Goal: Transaction & Acquisition: Purchase product/service

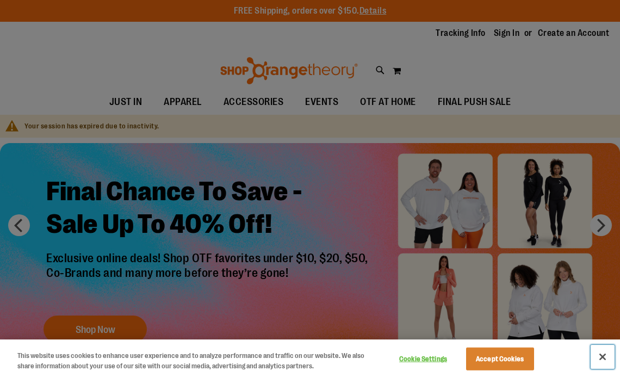
click at [605, 355] on button "Close" at bounding box center [602, 357] width 24 height 24
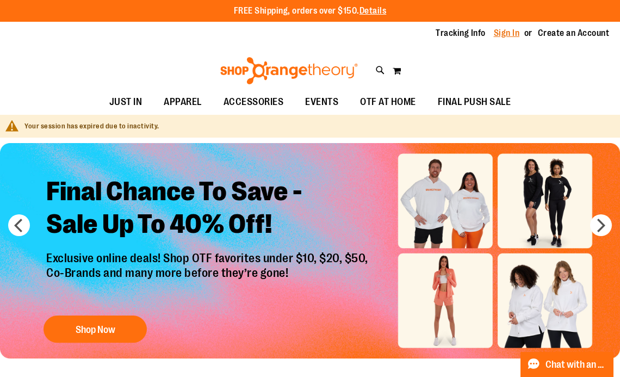
click at [496, 37] on link "Sign In" at bounding box center [506, 33] width 26 height 12
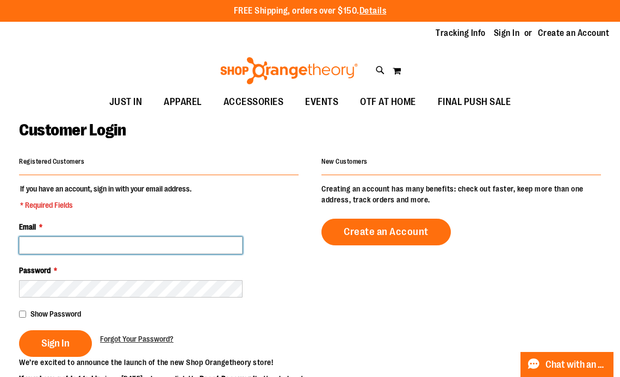
click at [74, 245] on input "Email *" at bounding box center [130, 244] width 223 height 17
type input "**********"
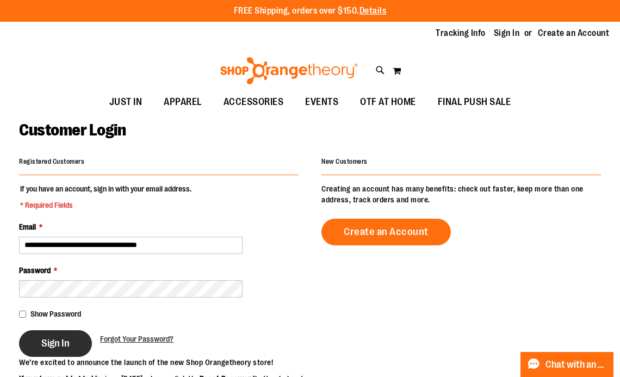
click at [53, 345] on span "Sign In" at bounding box center [55, 343] width 28 height 12
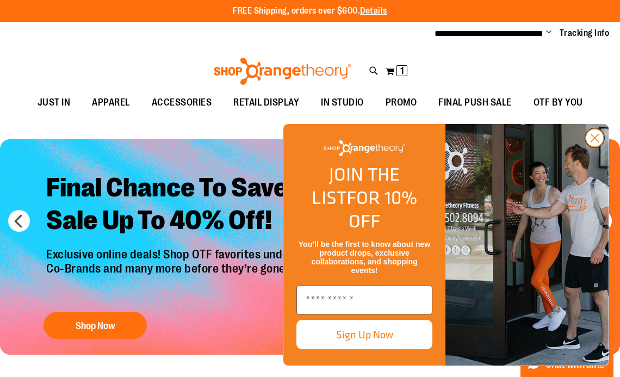
click at [598, 142] on icon "Close dialog" at bounding box center [595, 138] width 8 height 8
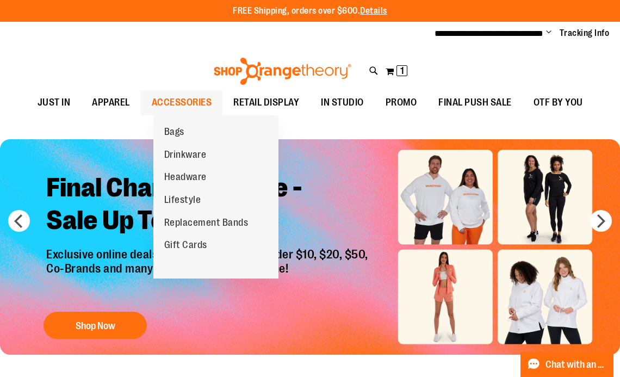
click at [178, 103] on span "ACCESSORIES" at bounding box center [182, 102] width 60 height 24
click at [212, 99] on span "ACCESSORIES" at bounding box center [182, 102] width 60 height 24
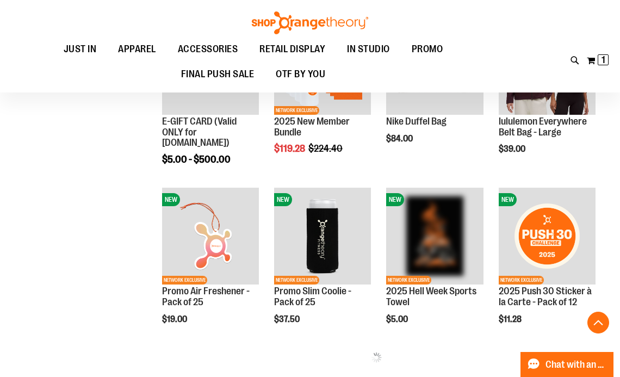
scroll to position [391, 0]
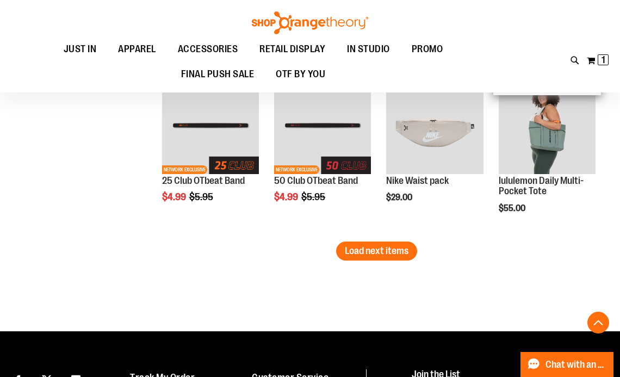
scroll to position [399, 0]
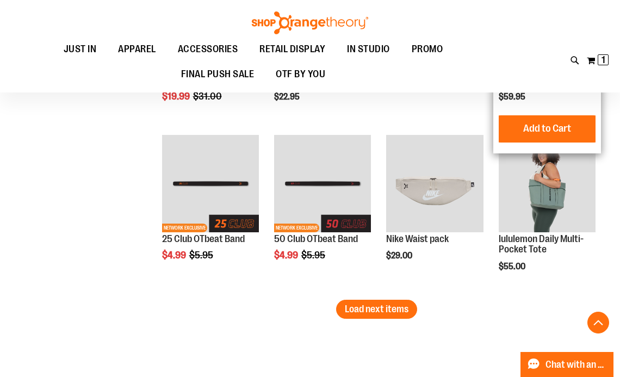
scroll to position [1453, 0]
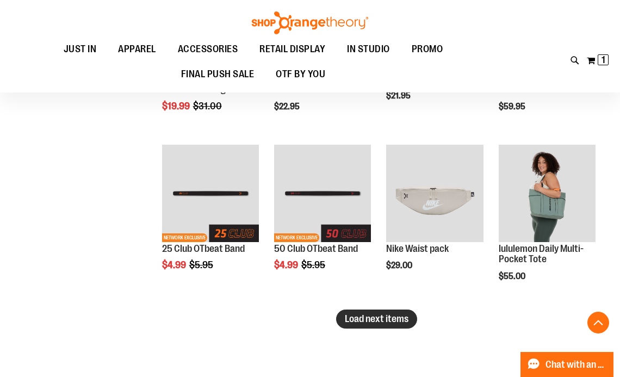
click at [411, 320] on button "Load next items" at bounding box center [376, 318] width 81 height 19
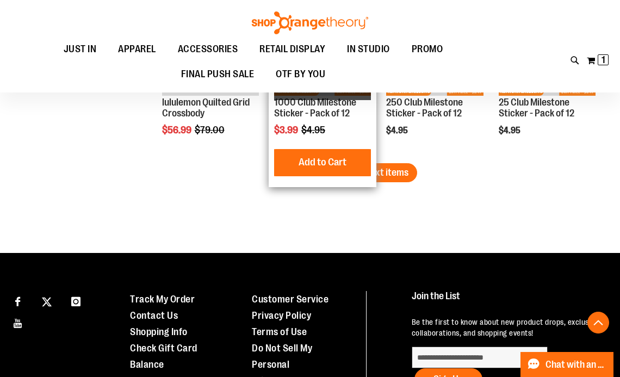
scroll to position [2108, 0]
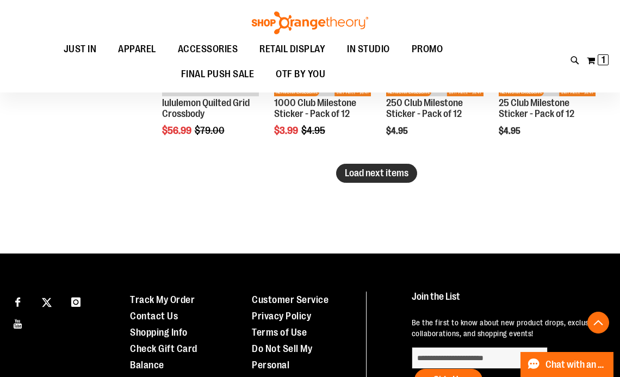
click at [393, 168] on span "Load next items" at bounding box center [377, 172] width 64 height 11
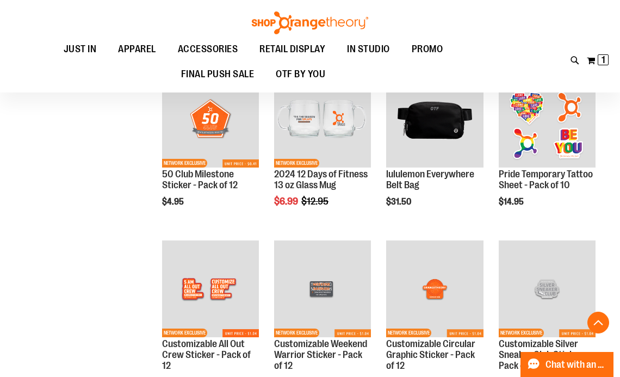
scroll to position [2367, 0]
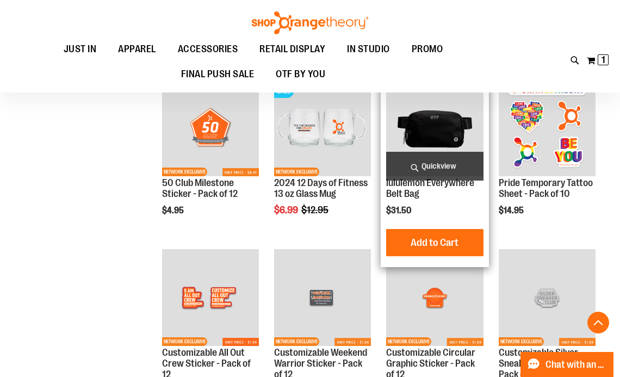
click at [437, 134] on img "product" at bounding box center [434, 127] width 97 height 97
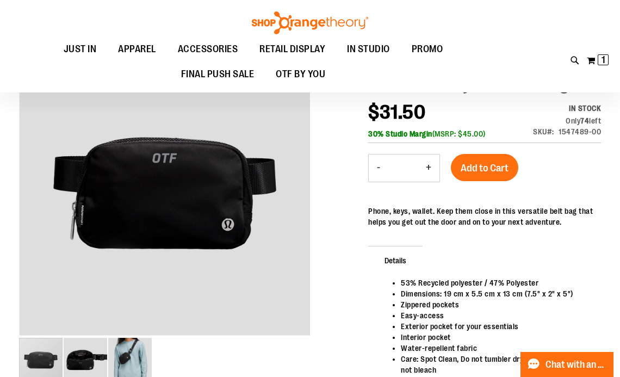
scroll to position [128, 0]
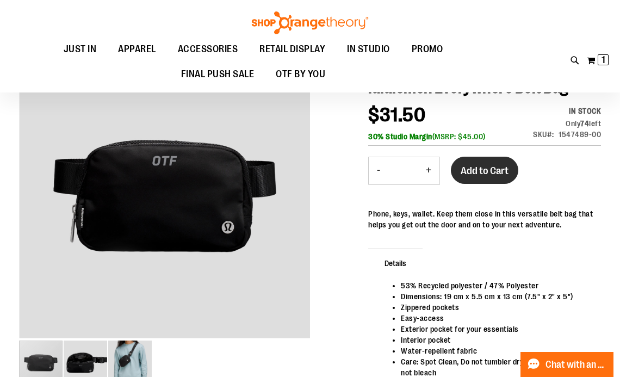
click at [504, 183] on button "Add to Cart" at bounding box center [484, 170] width 67 height 27
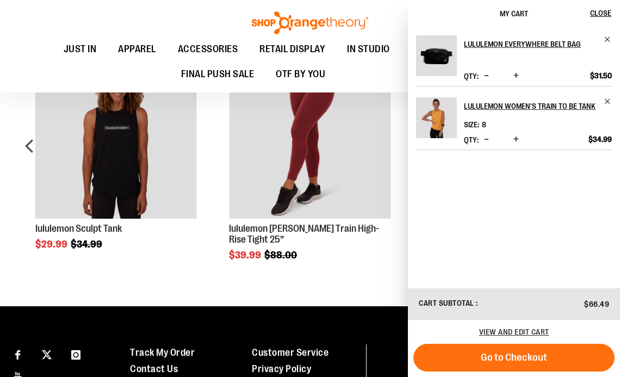
scroll to position [129, 0]
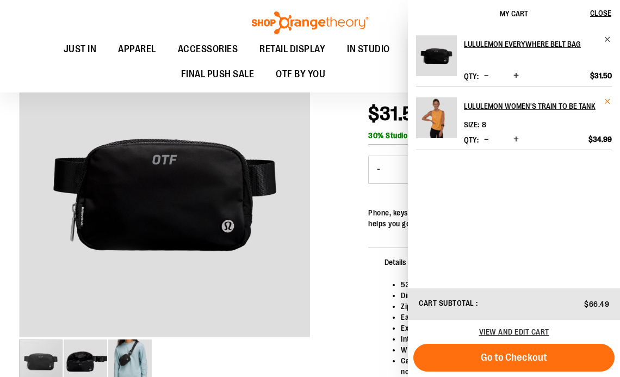
click at [607, 105] on span "Remove item" at bounding box center [607, 101] width 8 height 8
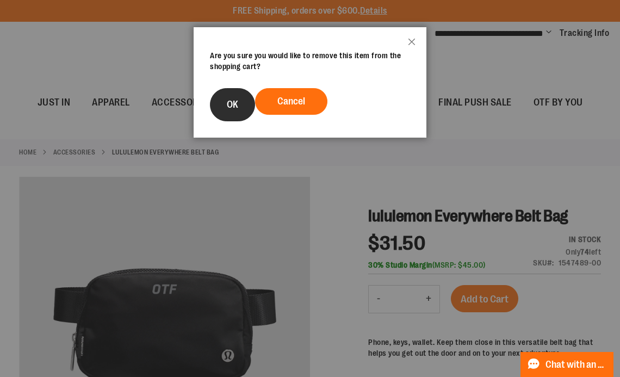
click at [232, 112] on button "OK" at bounding box center [232, 104] width 45 height 33
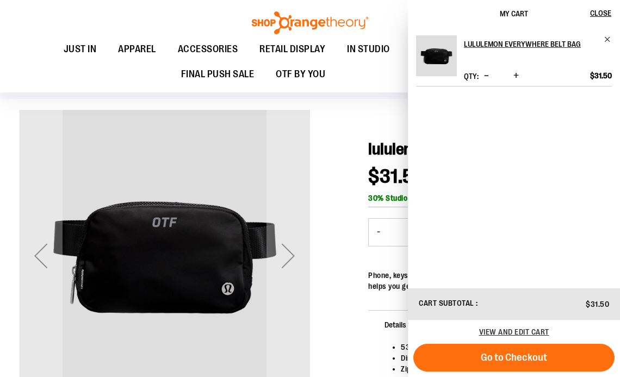
scroll to position [75, 0]
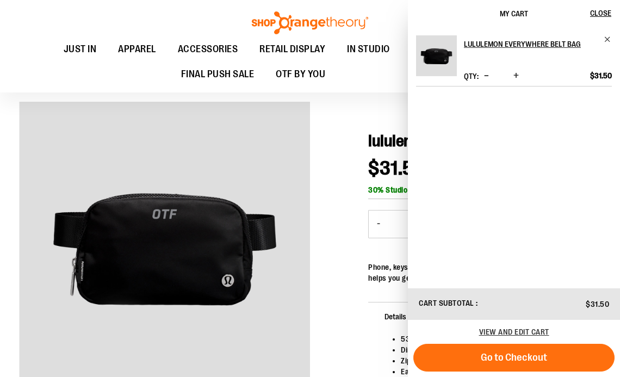
click at [384, 283] on div "Phone, keys, wallet. Keep them close in this versatile belt bag that helps you …" at bounding box center [484, 272] width 233 height 22
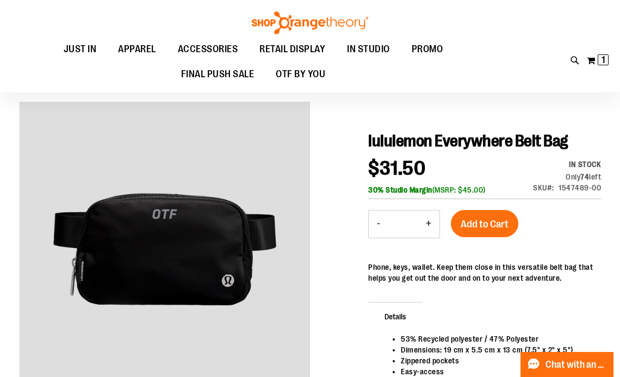
scroll to position [137, 0]
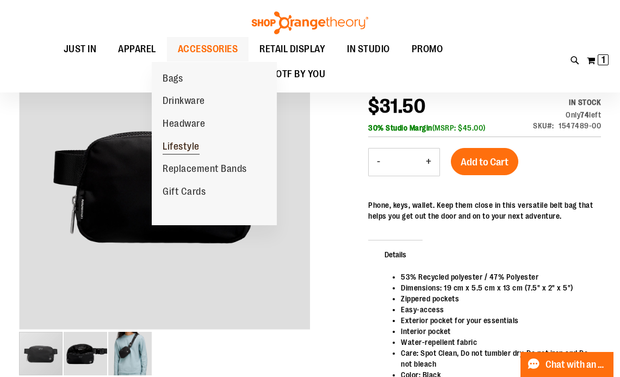
click at [191, 149] on span "Lifestyle" at bounding box center [180, 148] width 37 height 14
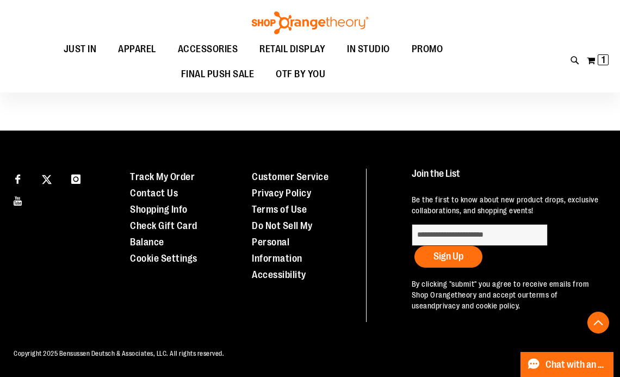
scroll to position [224, 0]
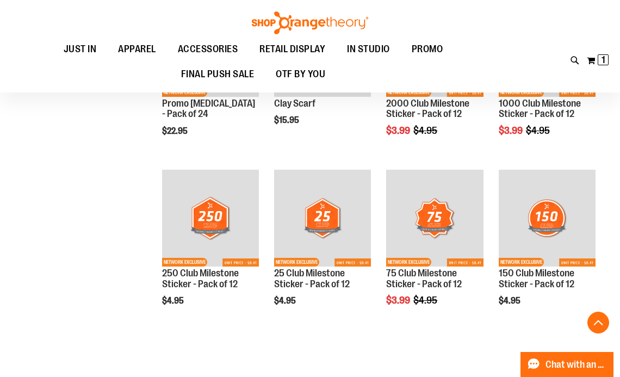
scroll to position [767, 0]
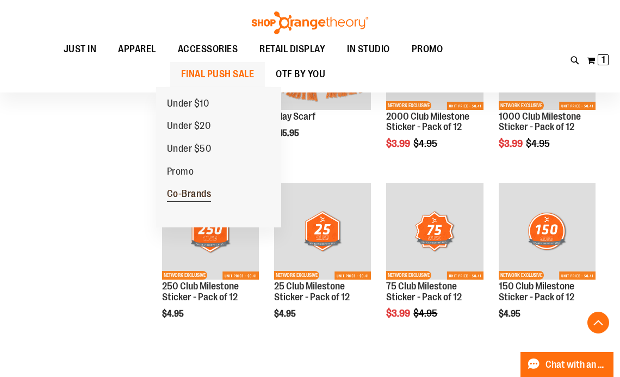
click at [199, 189] on span "Co-Brands" at bounding box center [189, 195] width 45 height 14
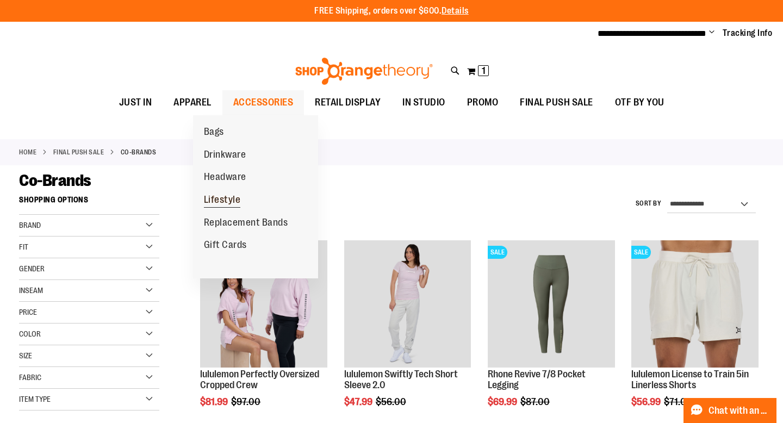
click at [233, 205] on span "Lifestyle" at bounding box center [222, 201] width 37 height 14
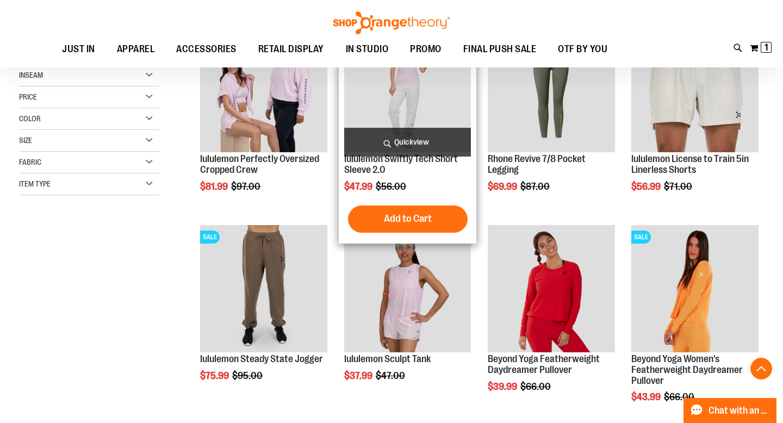
scroll to position [234, 0]
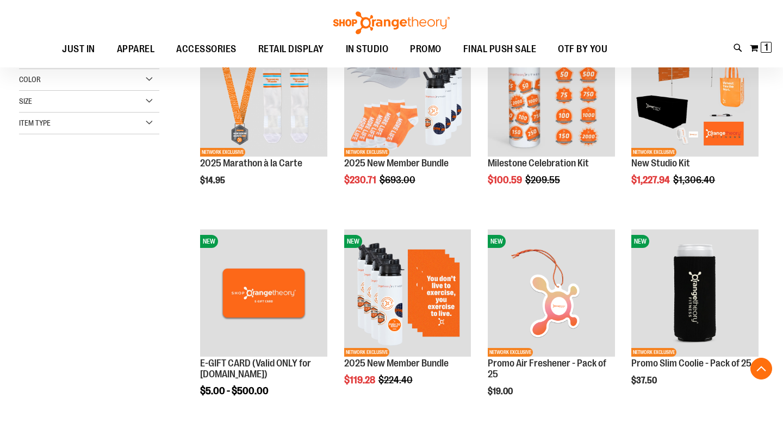
scroll to position [192, 0]
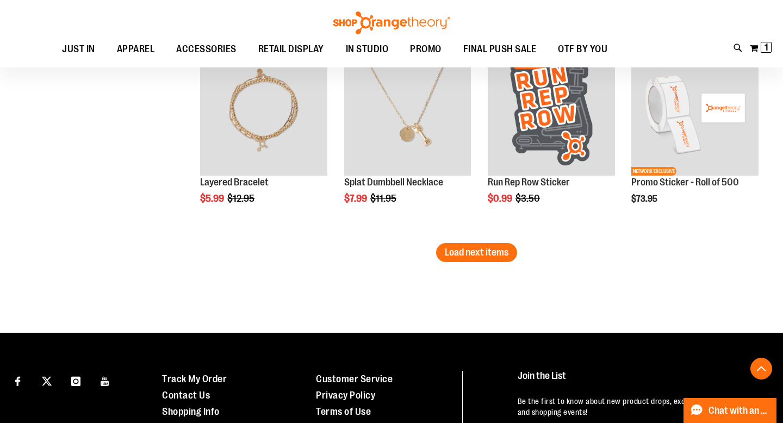
scroll to position [1786, 0]
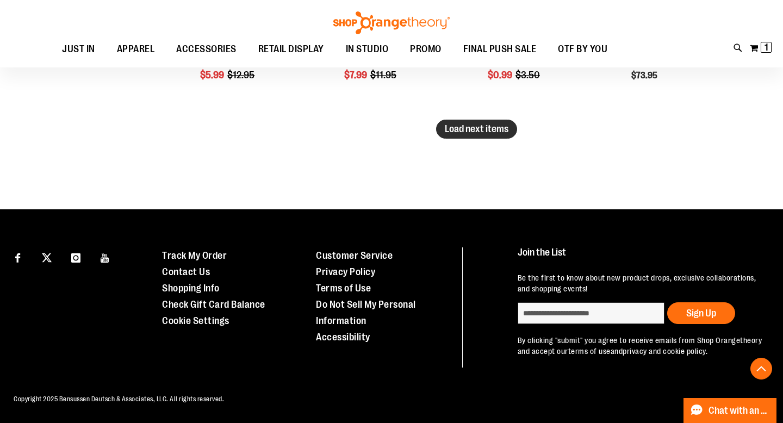
click at [466, 123] on span "Load next items" at bounding box center [477, 128] width 64 height 11
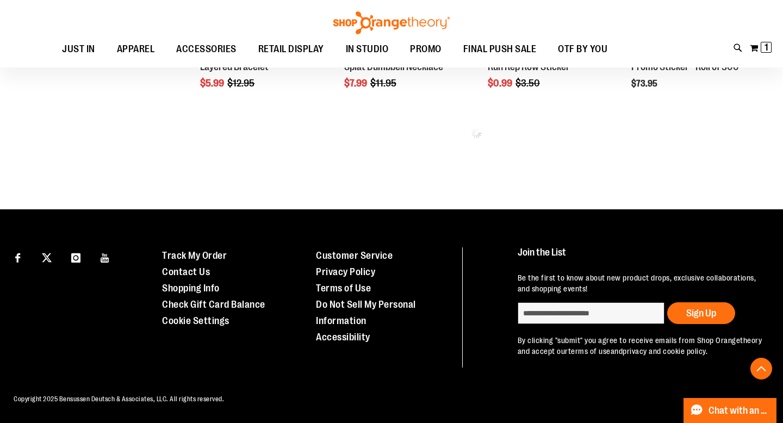
scroll to position [1778, 0]
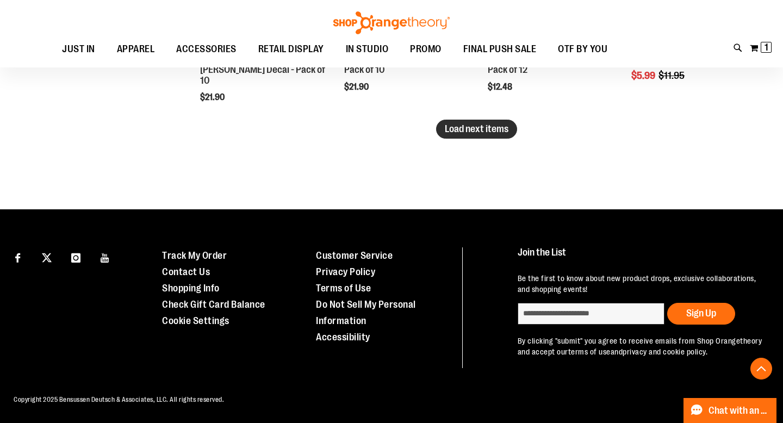
click at [461, 123] on span "Load next items" at bounding box center [477, 128] width 64 height 11
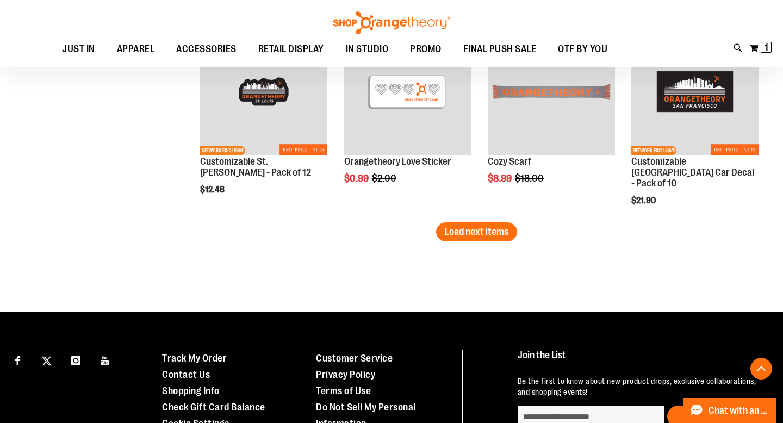
scroll to position [2889, 0]
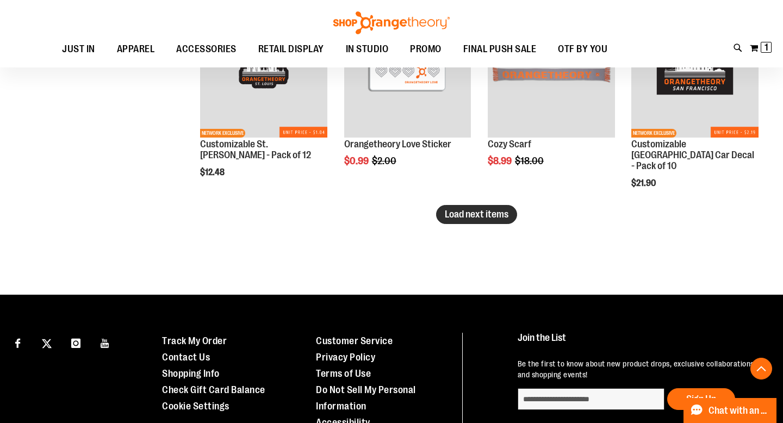
click at [470, 207] on button "Load next items" at bounding box center [476, 214] width 81 height 19
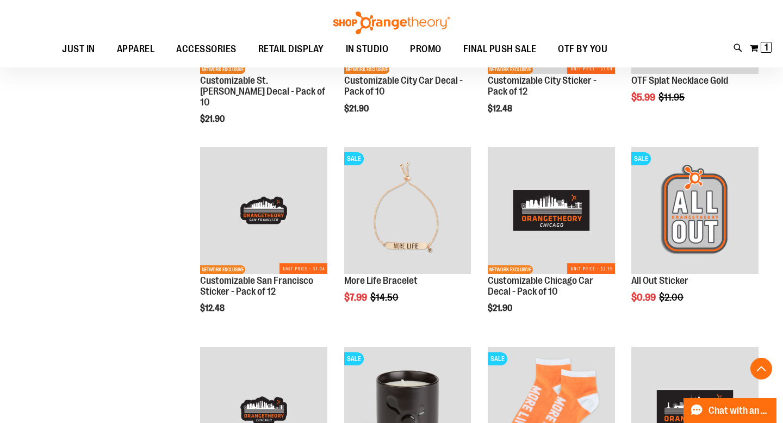
scroll to position [2352, 0]
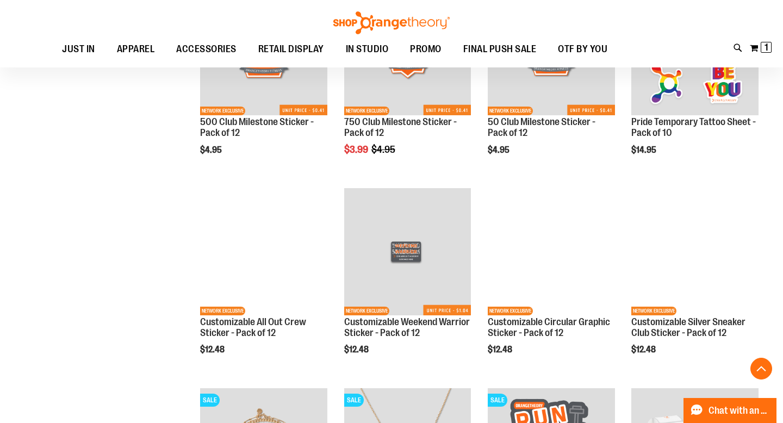
scroll to position [1314, 0]
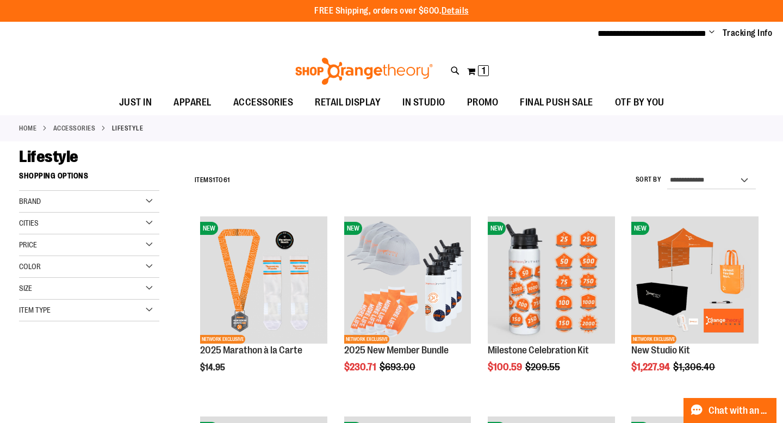
click at [449, 69] on div "Toggle Nav Search Popular Suggestions Advanced Search" at bounding box center [391, 68] width 783 height 44
click at [457, 71] on icon at bounding box center [455, 71] width 9 height 12
type input "*"
type input "***"
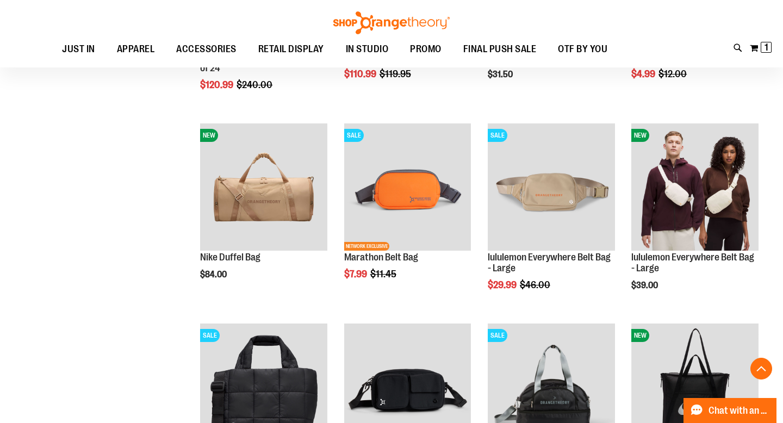
scroll to position [489, 0]
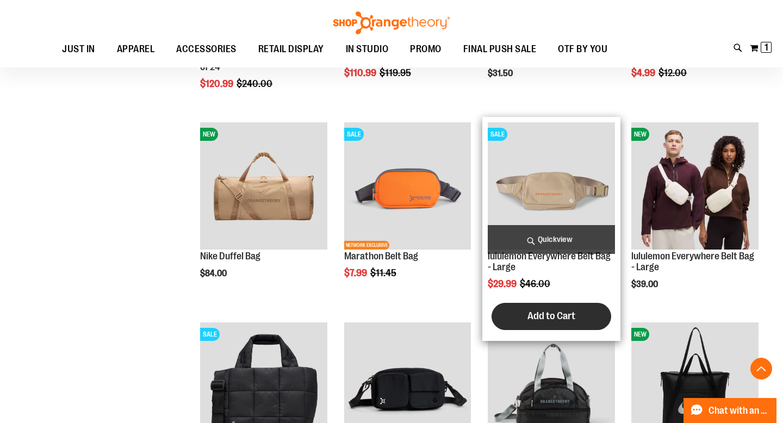
click at [579, 314] on button "Add to Cart" at bounding box center [551, 316] width 120 height 27
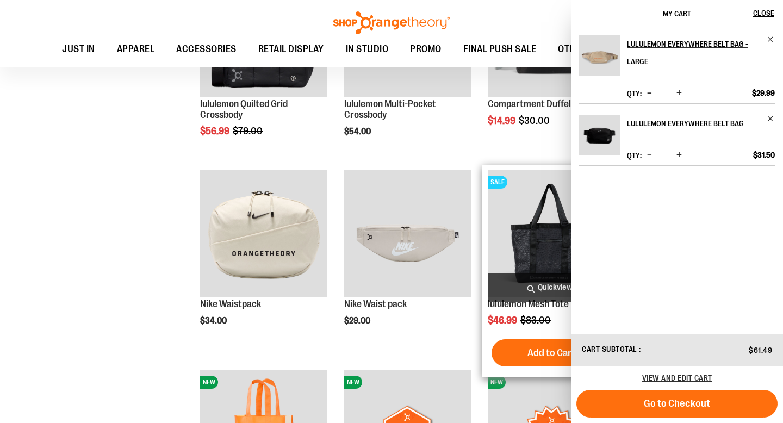
scroll to position [852, 0]
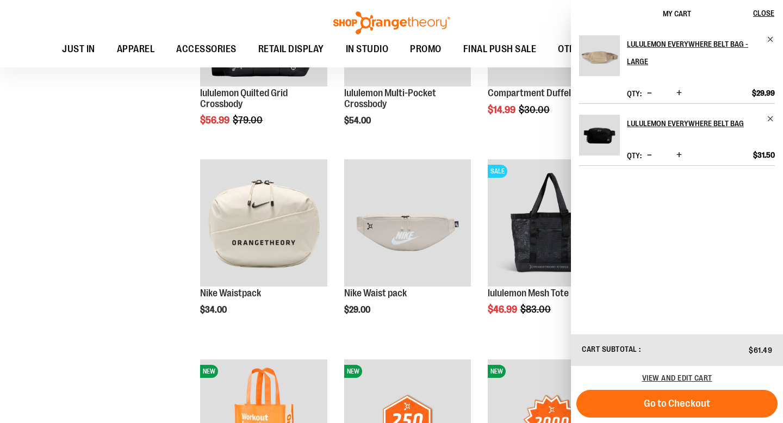
click at [120, 280] on div "**********" at bounding box center [391, 376] width 745 height 2083
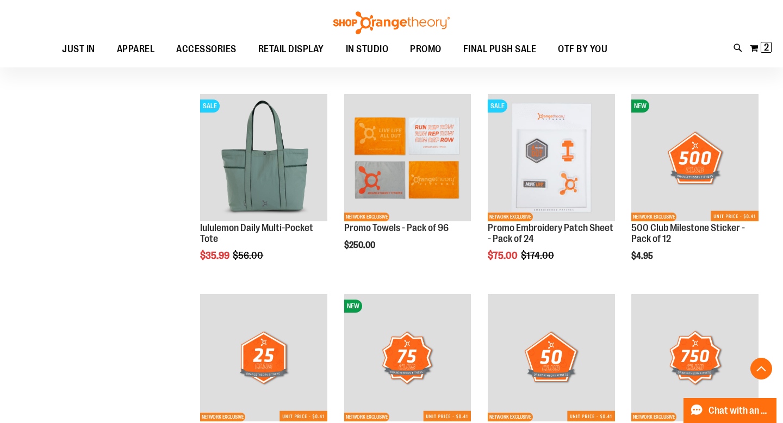
scroll to position [1230, 0]
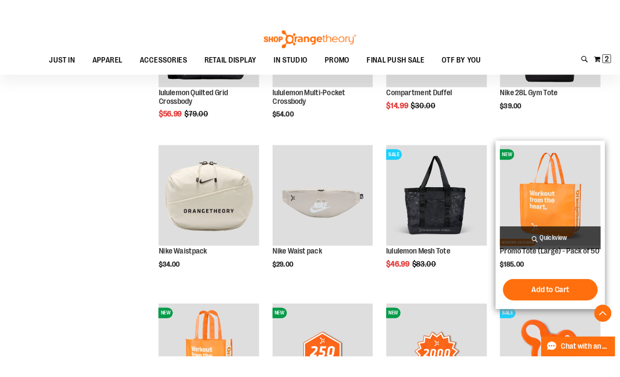
scroll to position [849, 0]
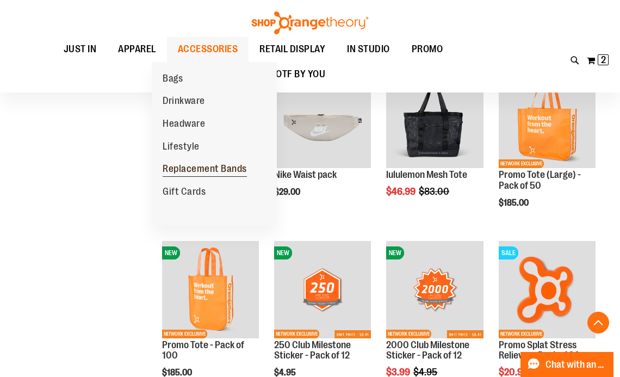
click at [214, 173] on span "Replacement Bands" at bounding box center [204, 170] width 84 height 14
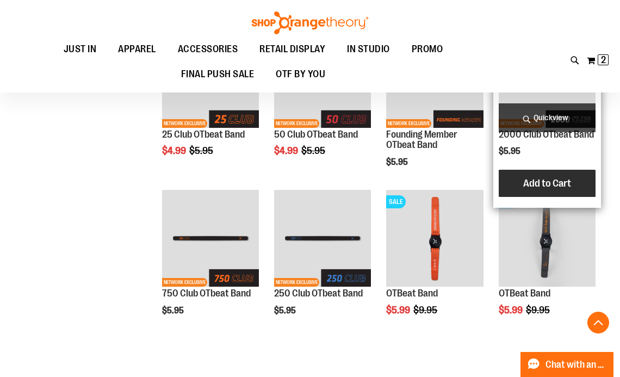
scroll to position [209, 0]
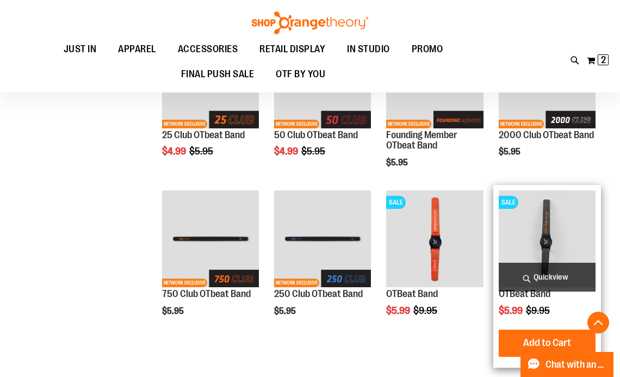
click at [528, 258] on img "product" at bounding box center [546, 238] width 97 height 97
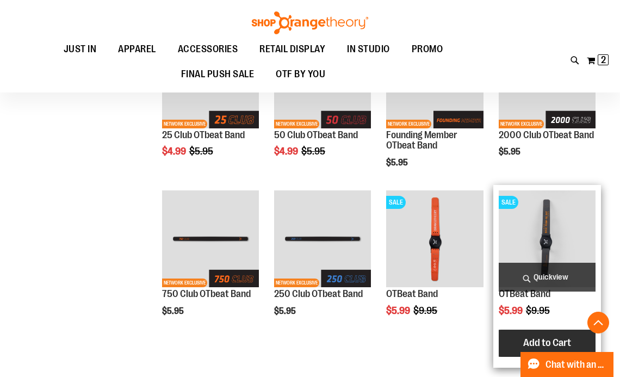
click at [534, 341] on span "Add to Cart" at bounding box center [547, 342] width 48 height 12
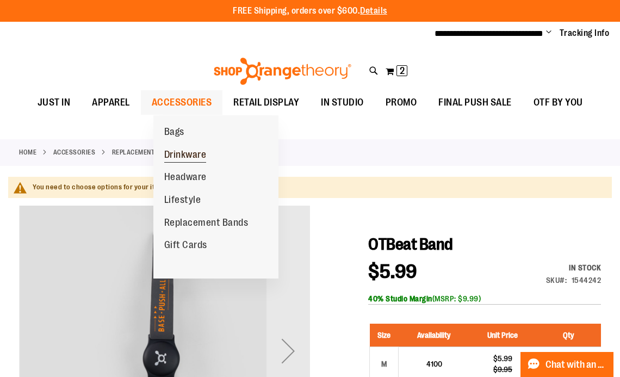
click at [193, 157] on span "Drinkware" at bounding box center [185, 156] width 42 height 14
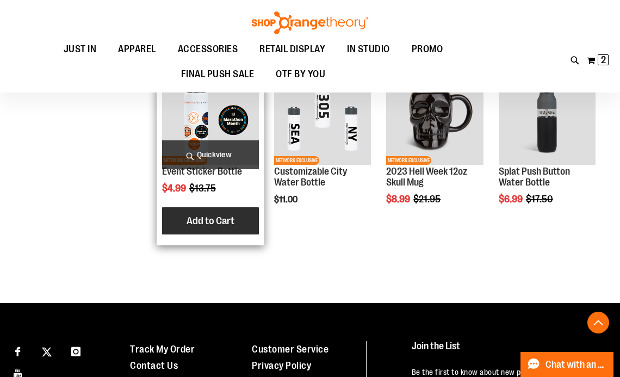
scroll to position [683, 0]
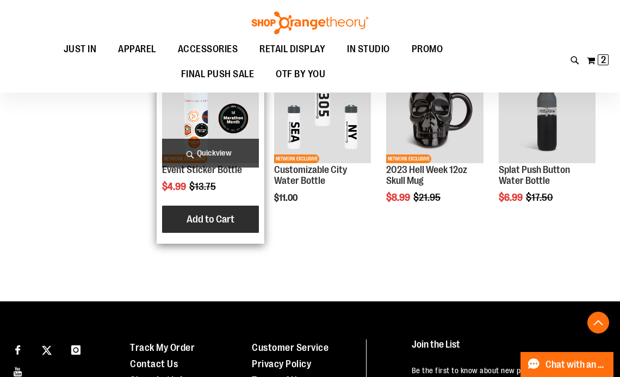
click at [237, 217] on button "Add to Cart" at bounding box center [211, 218] width 120 height 27
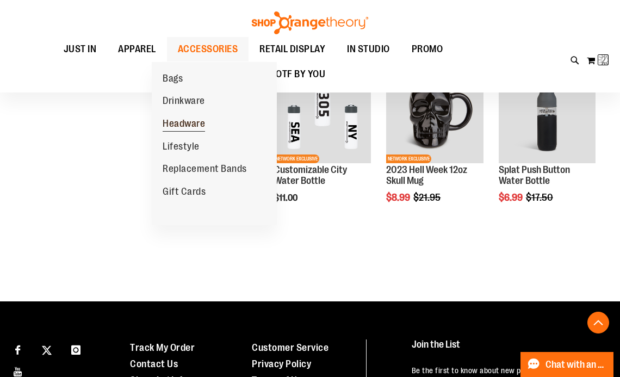
click at [183, 125] on span "Headware" at bounding box center [183, 125] width 42 height 14
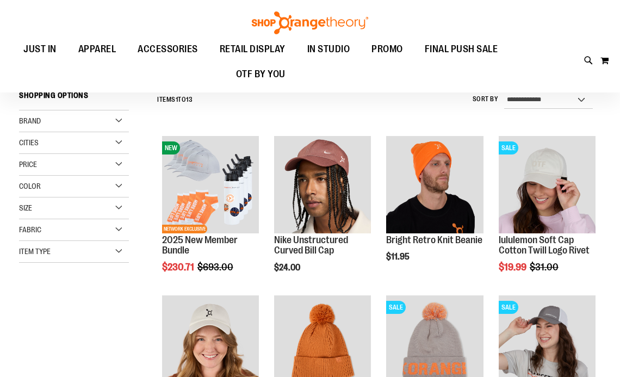
scroll to position [120, 0]
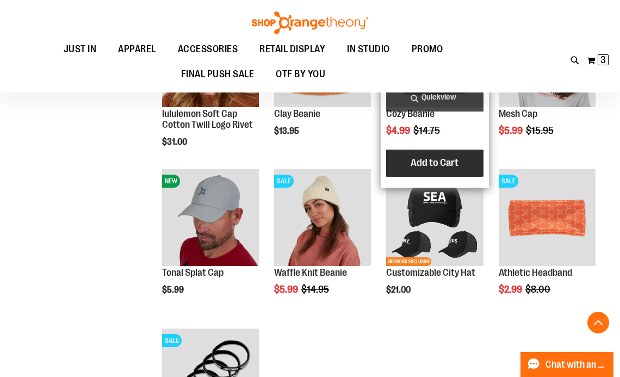
scroll to position [389, 0]
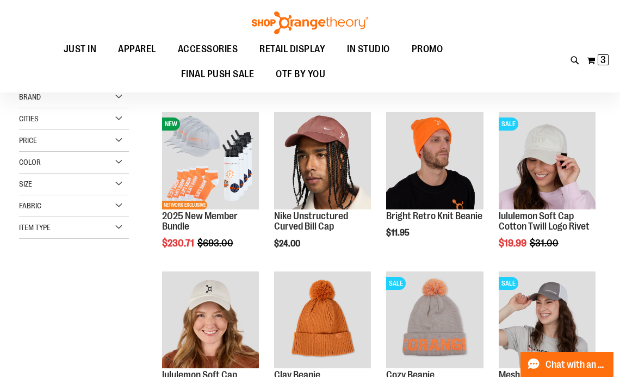
scroll to position [125, 0]
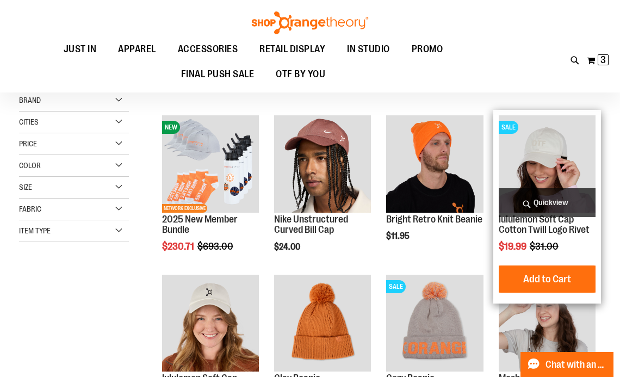
click at [514, 174] on img "product" at bounding box center [546, 163] width 97 height 97
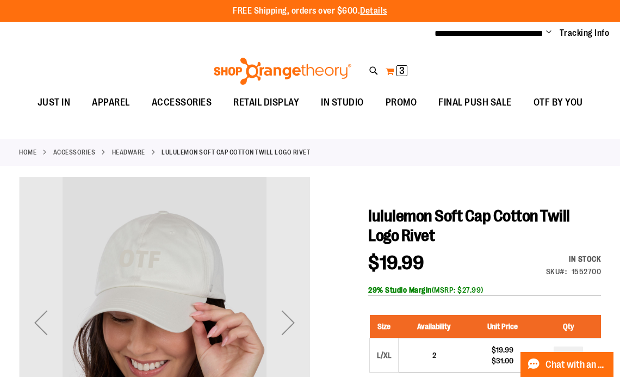
click at [403, 73] on span "3" at bounding box center [401, 70] width 5 height 11
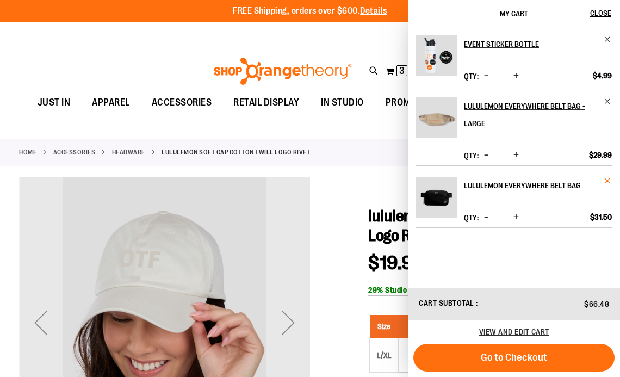
click at [609, 182] on span "Remove item" at bounding box center [607, 181] width 8 height 8
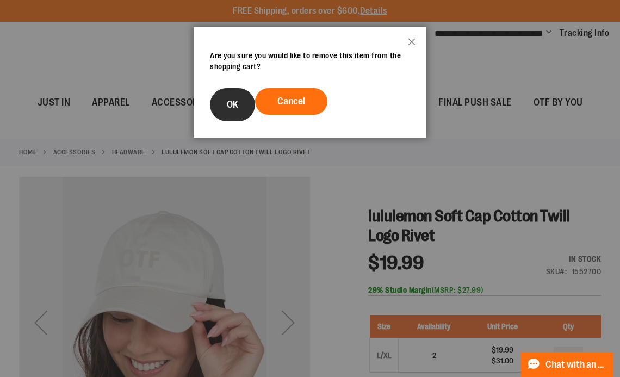
click at [238, 106] on span "OK" at bounding box center [232, 104] width 11 height 11
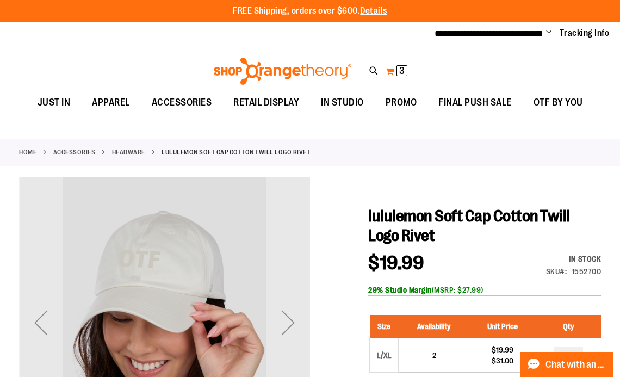
click at [391, 72] on button "My Cart 3 3 items" at bounding box center [396, 70] width 23 height 17
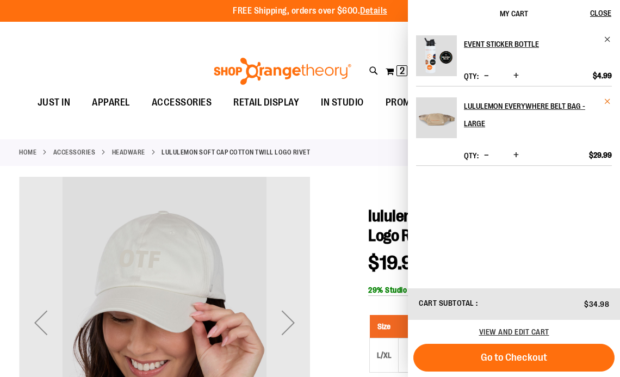
click at [605, 103] on span "Remove item" at bounding box center [607, 101] width 8 height 8
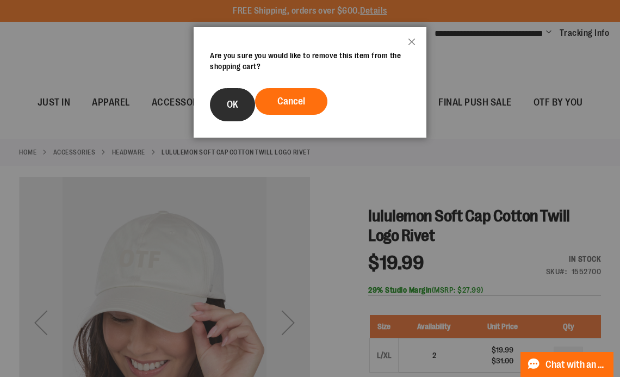
click at [232, 89] on button "OK" at bounding box center [232, 104] width 45 height 33
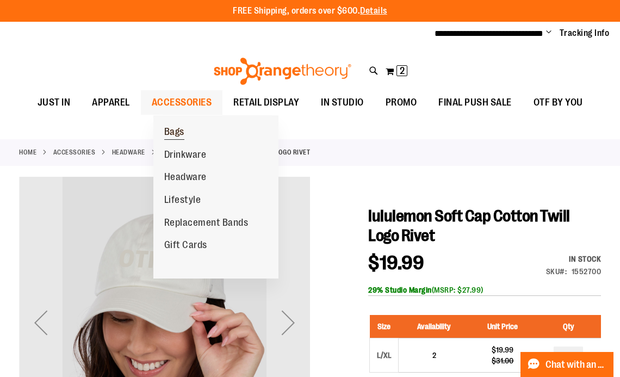
click at [173, 133] on span "Bags" at bounding box center [174, 133] width 20 height 14
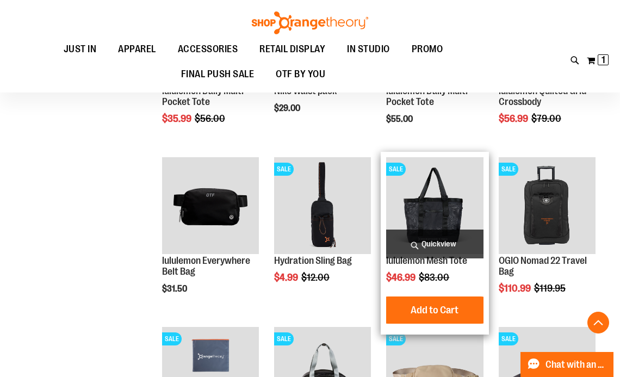
scroll to position [486, 0]
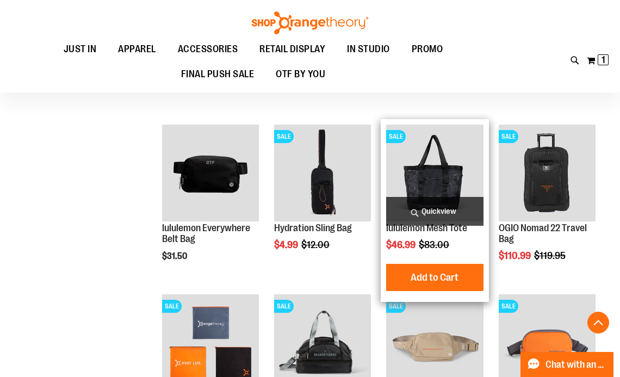
click at [449, 167] on img "product" at bounding box center [434, 172] width 97 height 97
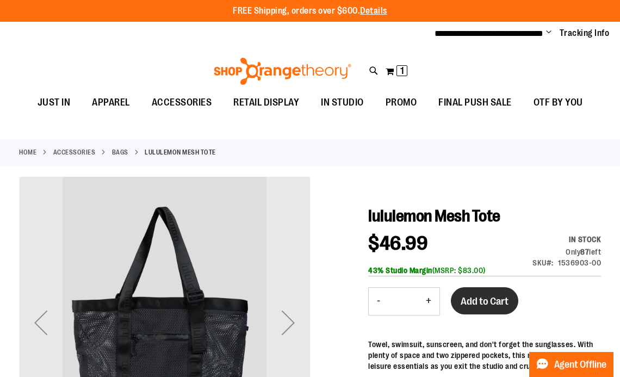
click at [480, 301] on span "Add to Cart" at bounding box center [484, 301] width 48 height 12
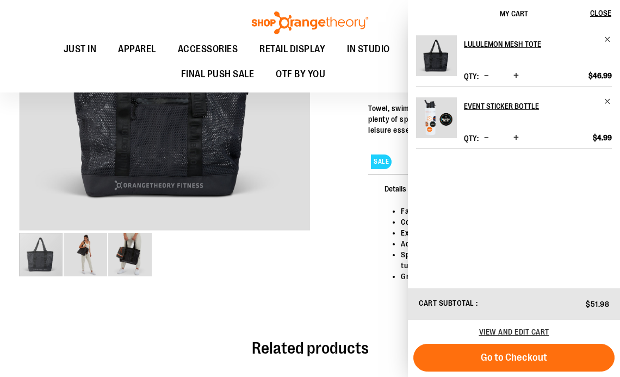
scroll to position [238, 0]
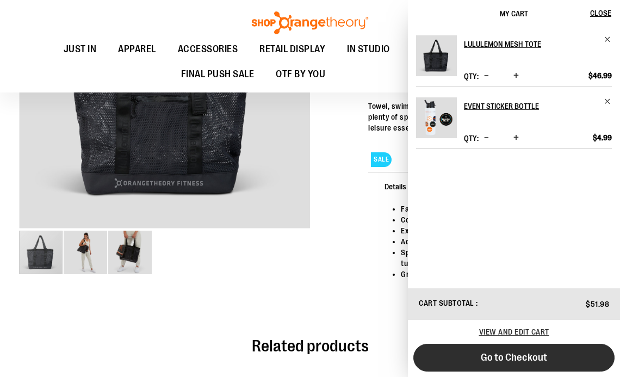
click at [504, 347] on button "Go to Checkout" at bounding box center [513, 357] width 201 height 28
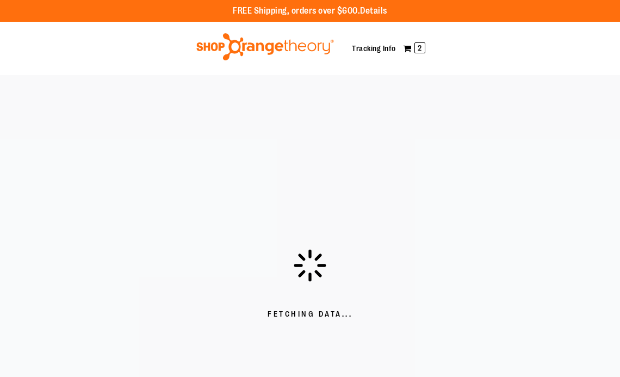
scroll to position [105, 0]
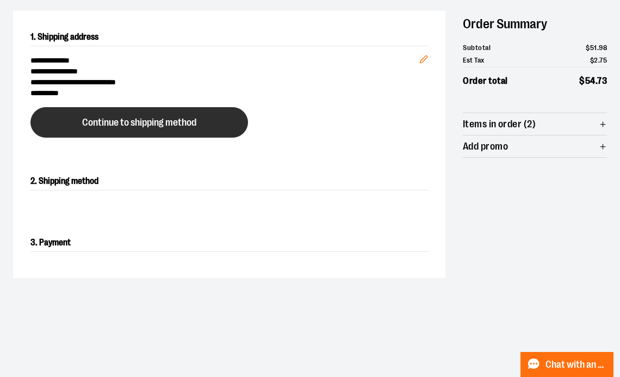
click at [168, 114] on button "Continue to shipping method" at bounding box center [138, 122] width 217 height 30
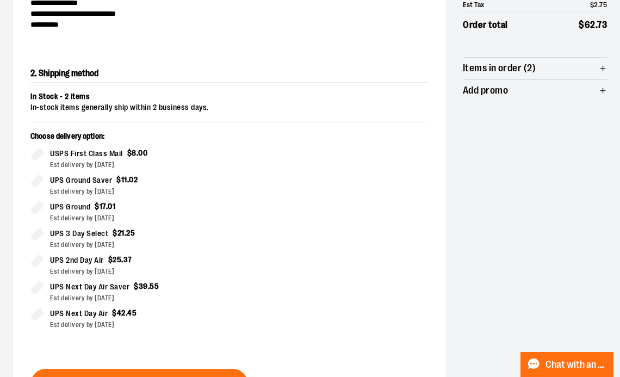
scroll to position [174, 0]
click at [187, 186] on div "Est delivery by [DATE]" at bounding box center [135, 191] width 171 height 10
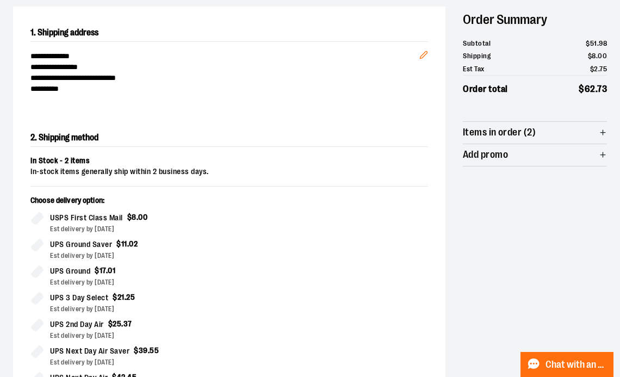
scroll to position [95, 0]
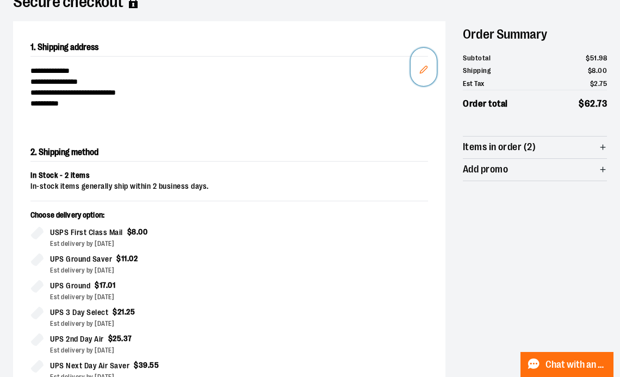
click at [424, 67] on icon "Edit" at bounding box center [423, 69] width 9 height 9
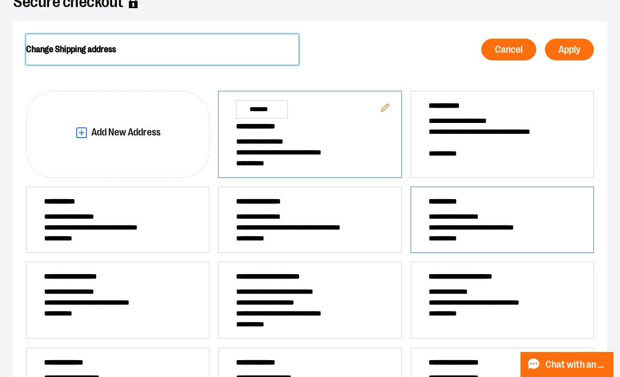
scroll to position [131, 0]
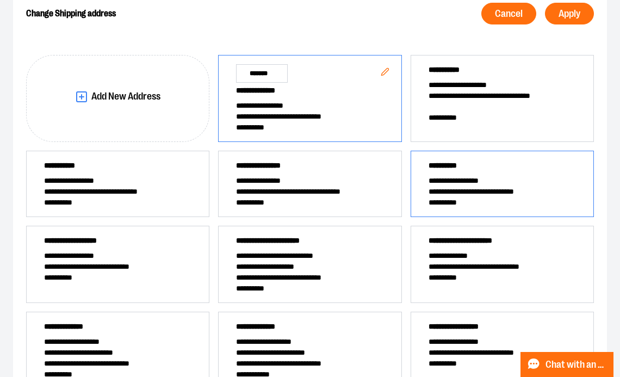
click at [449, 182] on span "**********" at bounding box center [501, 180] width 147 height 11
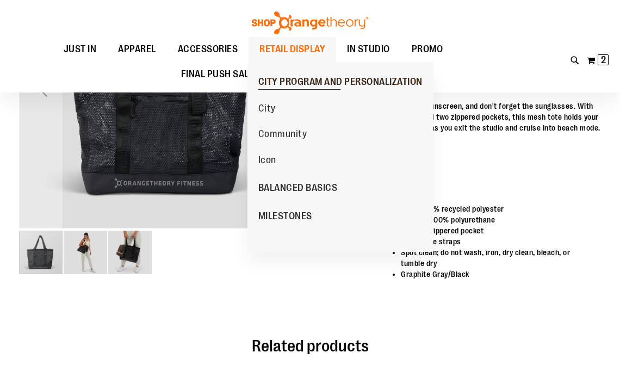
scroll to position [238, 0]
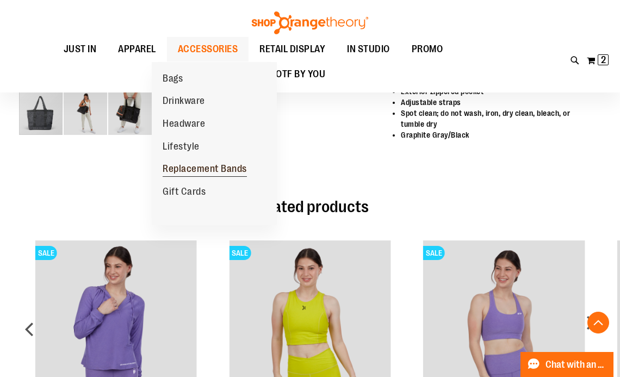
click at [208, 172] on span "Replacement Bands" at bounding box center [204, 170] width 84 height 14
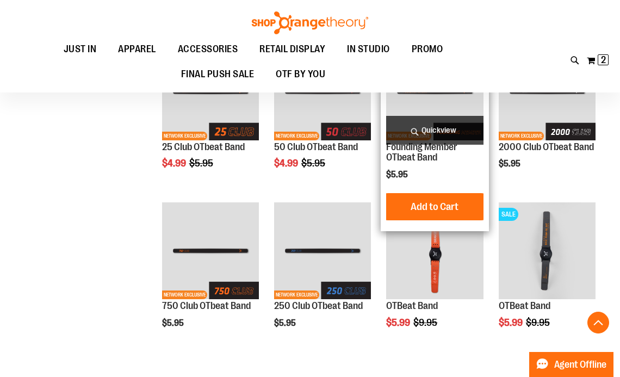
scroll to position [236, 0]
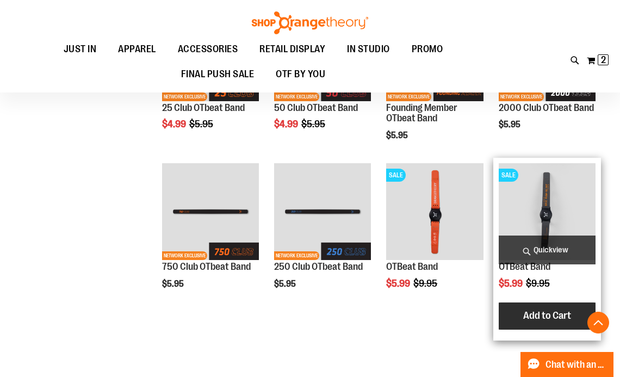
click at [567, 318] on span "Add to Cart" at bounding box center [547, 315] width 48 height 12
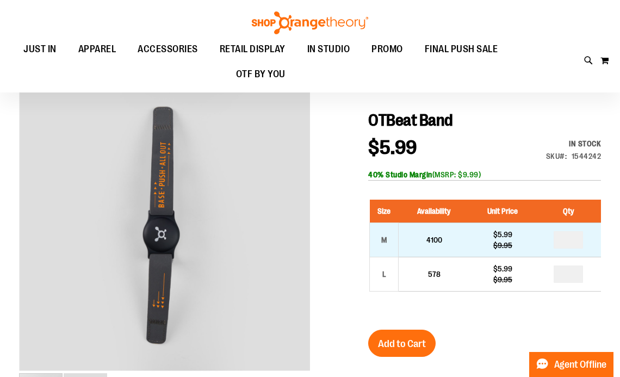
scroll to position [96, 0]
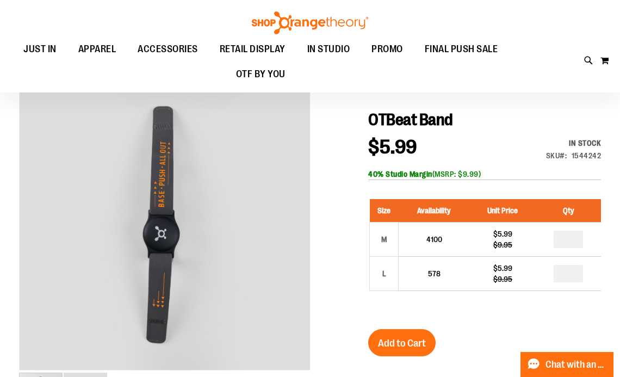
click at [568, 222] on th "Qty" at bounding box center [568, 210] width 65 height 23
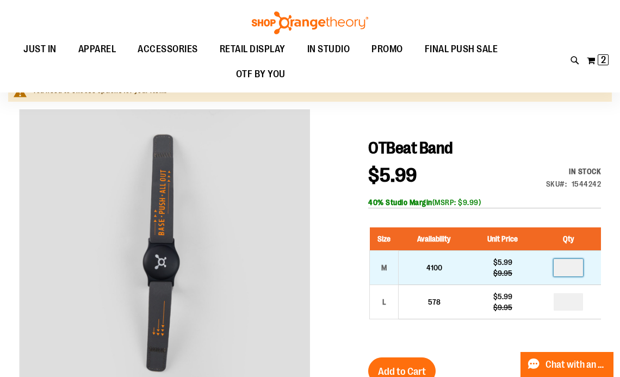
click at [573, 271] on input "number" at bounding box center [567, 267] width 29 height 17
type input "*"
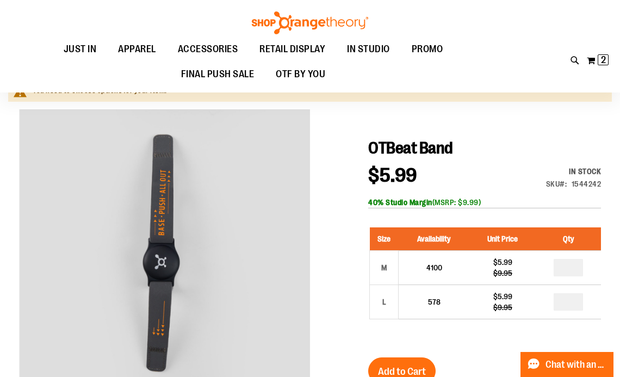
scroll to position [134, 0]
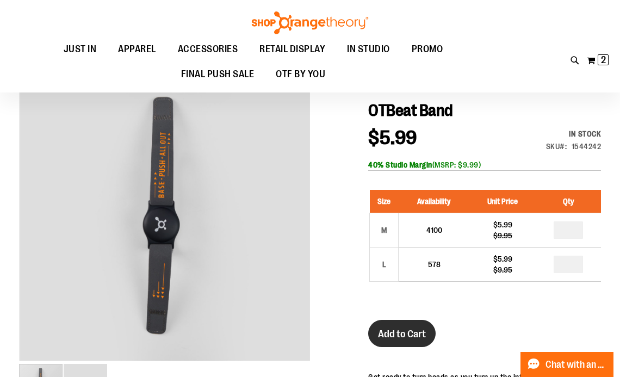
click at [396, 339] on span "Add to Cart" at bounding box center [402, 334] width 48 height 12
click at [598, 61] on img at bounding box center [604, 59] width 13 height 13
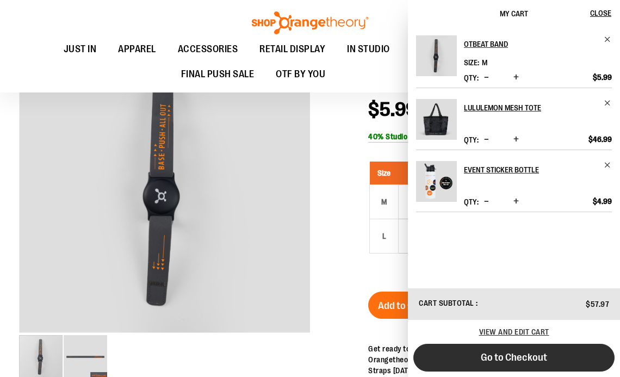
click at [502, 349] on button "Go to Checkout" at bounding box center [513, 357] width 201 height 28
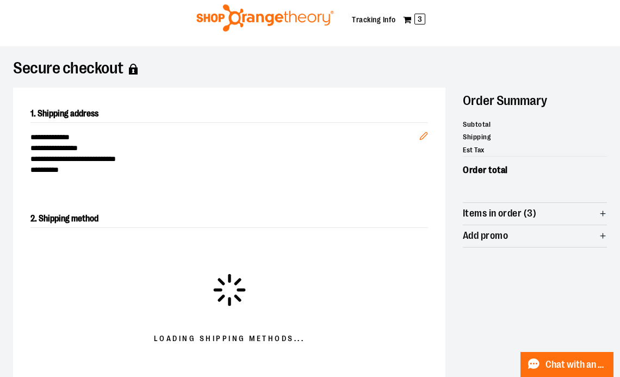
scroll to position [14, 0]
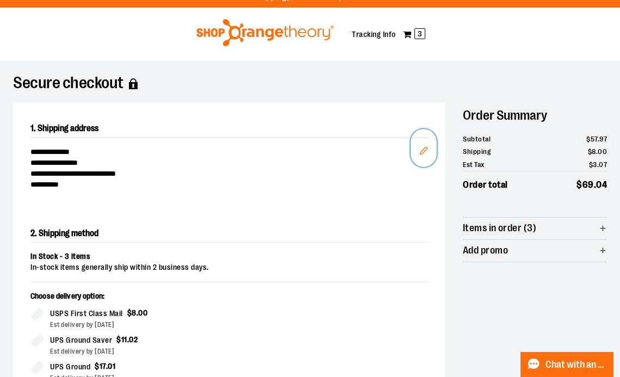
click at [424, 153] on icon "Edit" at bounding box center [423, 150] width 9 height 9
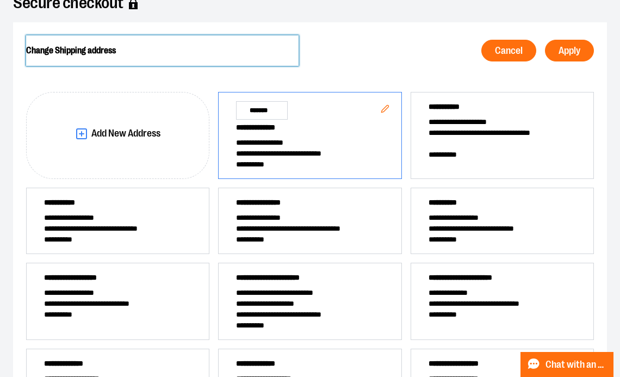
scroll to position [116, 0]
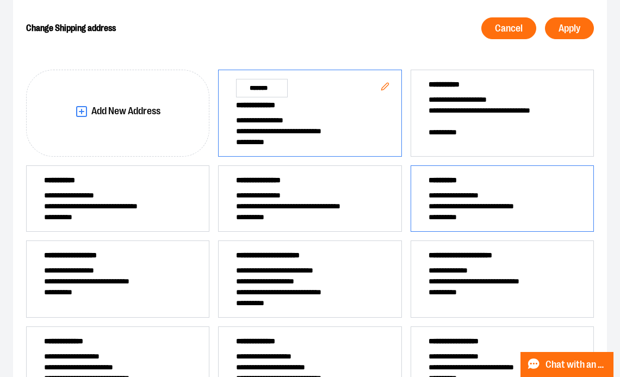
click at [473, 208] on span "**********" at bounding box center [501, 206] width 147 height 11
click at [568, 35] on button "Apply" at bounding box center [569, 28] width 49 height 22
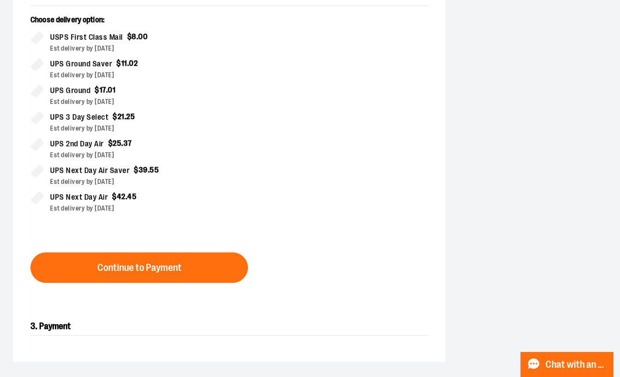
scroll to position [293, 0]
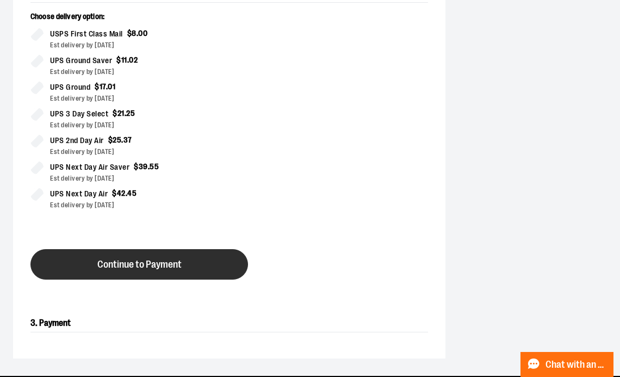
click at [201, 265] on button "Continue to Payment" at bounding box center [138, 264] width 217 height 30
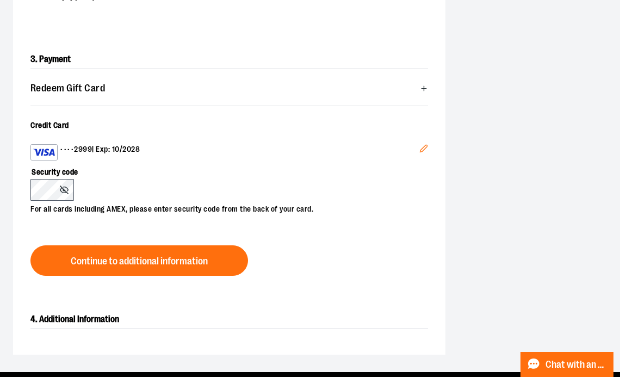
click at [428, 151] on button "Edit" at bounding box center [423, 149] width 26 height 29
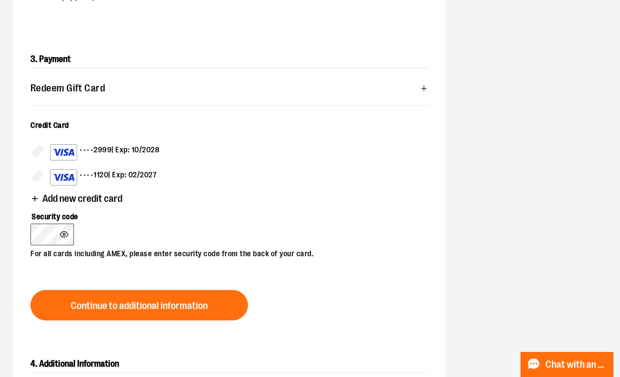
click at [179, 215] on label "Security code" at bounding box center [223, 214] width 386 height 18
click at [203, 232] on div "Security code For all cards including AMEX, please enter security code from the…" at bounding box center [223, 232] width 386 height 54
click at [37, 197] on icon "button" at bounding box center [34, 198] width 9 height 9
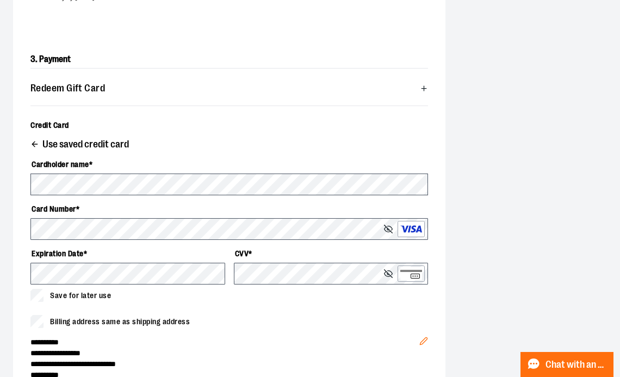
click at [449, 308] on div "**********" at bounding box center [309, 165] width 593 height 684
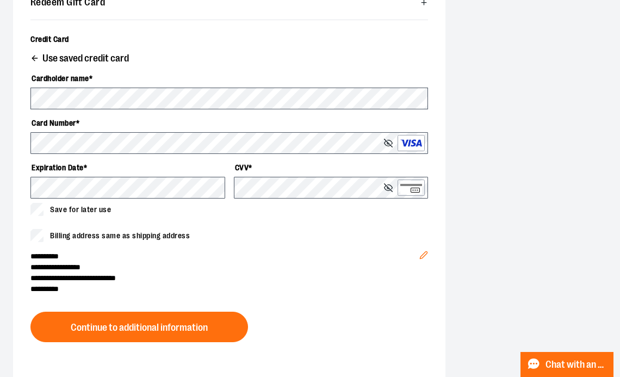
scroll to position [378, 0]
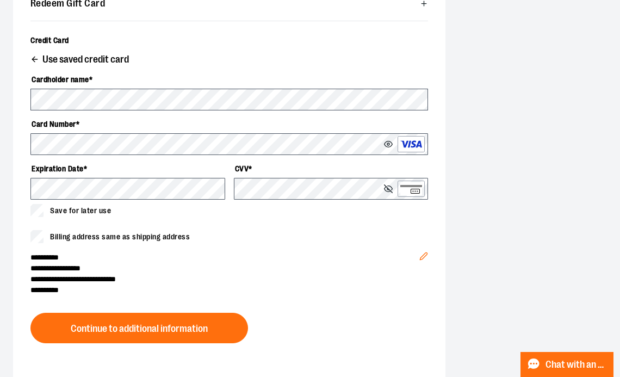
click at [212, 271] on span "**********" at bounding box center [224, 267] width 389 height 11
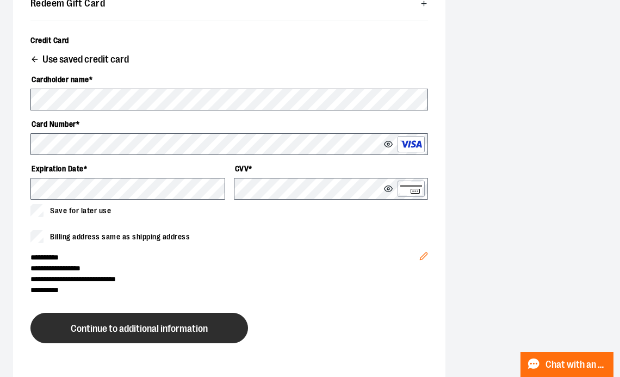
click at [180, 323] on span "Continue to additional information" at bounding box center [139, 328] width 137 height 10
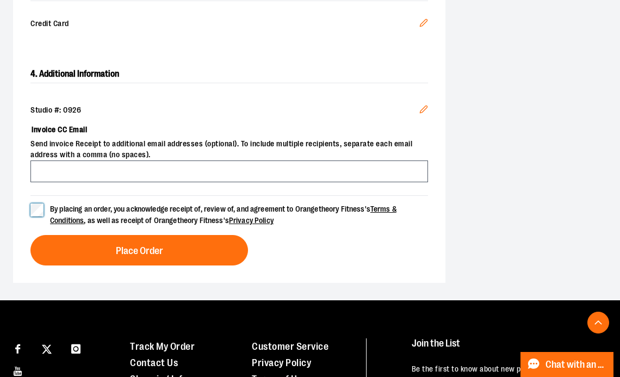
scroll to position [400, 0]
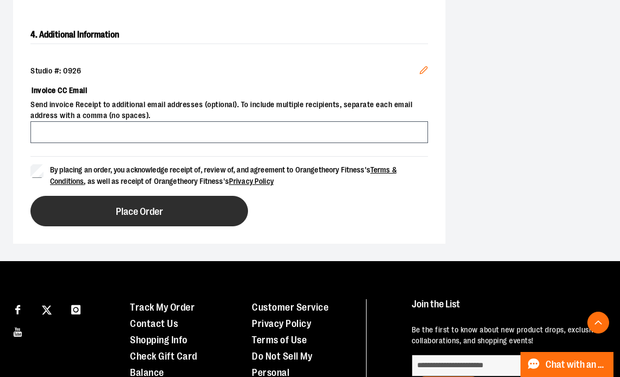
click at [163, 199] on button "Place Order" at bounding box center [138, 211] width 217 height 30
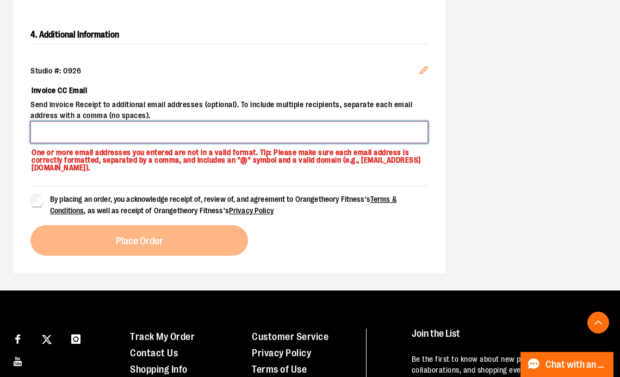
click at [143, 130] on input "Invoice CC Email" at bounding box center [228, 132] width 397 height 22
type input "**********"
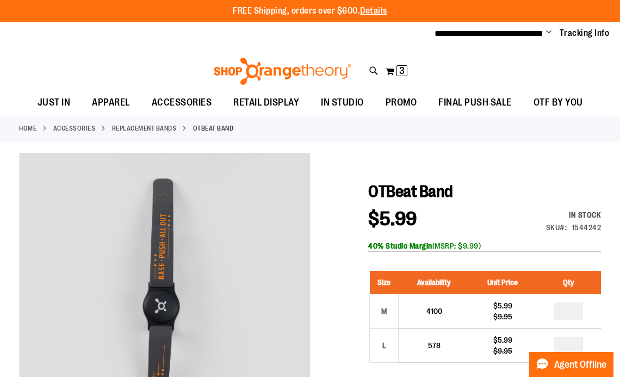
click at [384, 71] on div "Toggle Nav Search Popular Suggestions Advanced Search" at bounding box center [310, 68] width 620 height 44
click at [392, 71] on button "My Cart 3 3 items" at bounding box center [396, 70] width 23 height 17
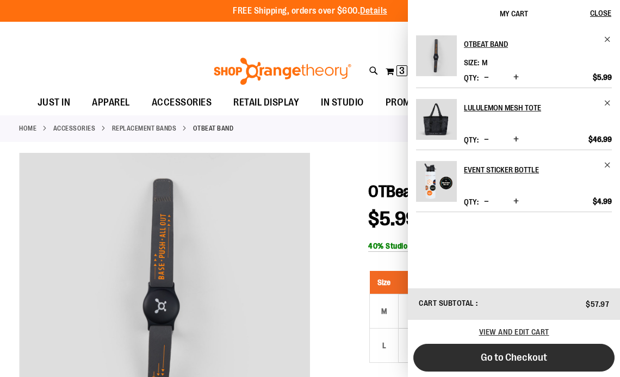
click at [515, 353] on span "Go to Checkout" at bounding box center [513, 357] width 66 height 12
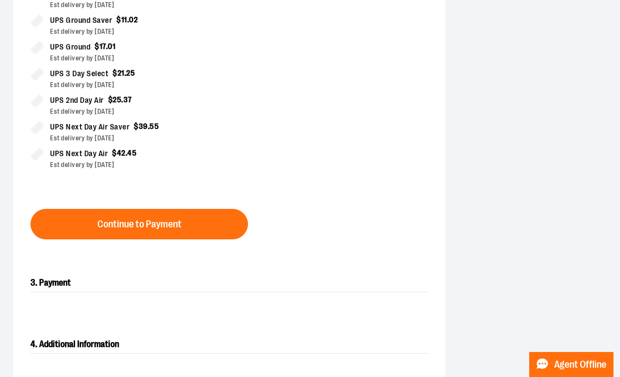
scroll to position [323, 0]
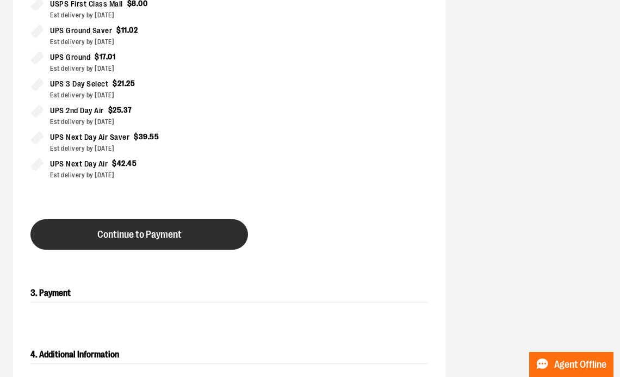
click at [182, 240] on button "Continue to Payment" at bounding box center [138, 234] width 217 height 30
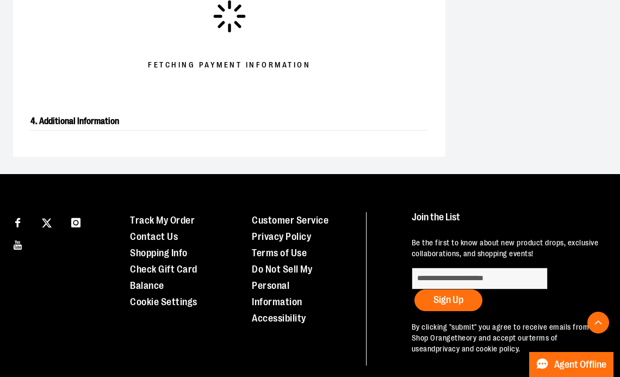
scroll to position [192, 0]
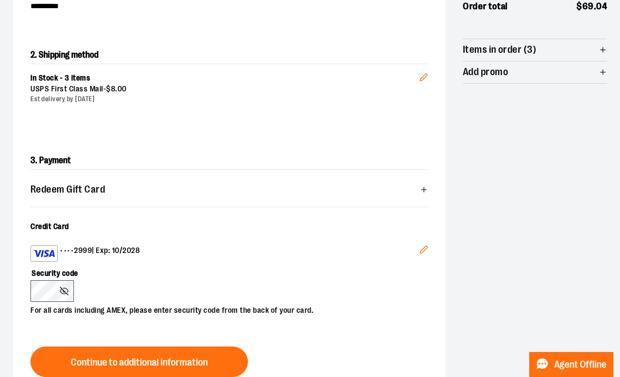
click at [419, 246] on icon "Edit" at bounding box center [423, 249] width 9 height 9
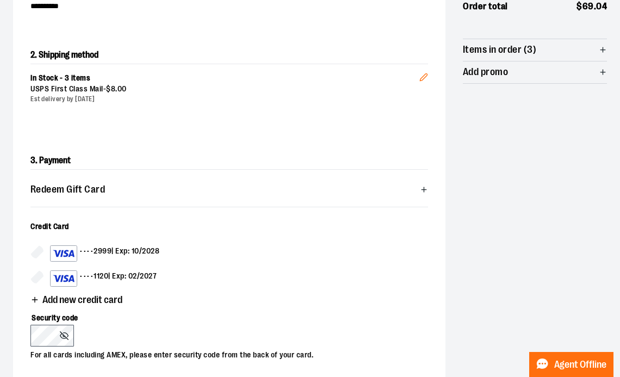
click at [65, 296] on span "Add new credit card" at bounding box center [82, 300] width 80 height 10
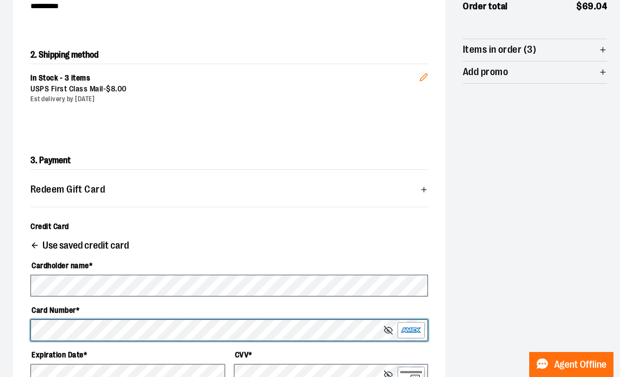
scroll to position [226, 0]
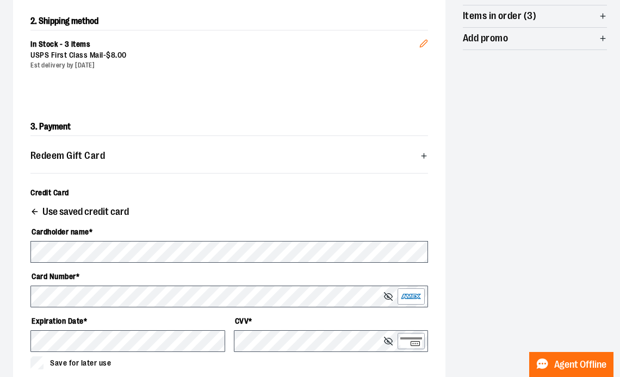
click at [483, 311] on div "**********" at bounding box center [309, 232] width 593 height 684
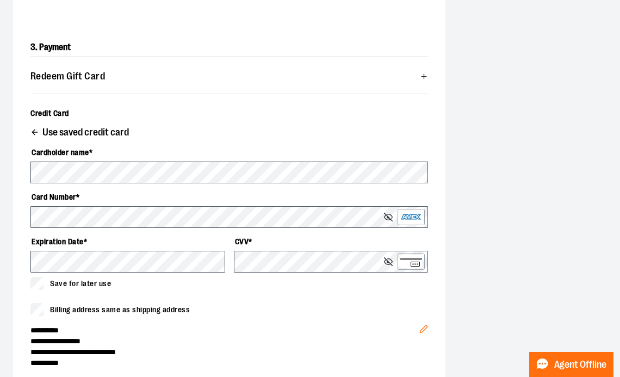
scroll to position [305, 0]
drag, startPoint x: 72, startPoint y: 282, endPoint x: 99, endPoint y: 296, distance: 30.4
click at [99, 296] on div "Cardholder name * Card Number * Expiration Date * CVV * Save for later use" at bounding box center [228, 216] width 397 height 173
click at [50, 286] on span "Save for later use" at bounding box center [80, 283] width 61 height 11
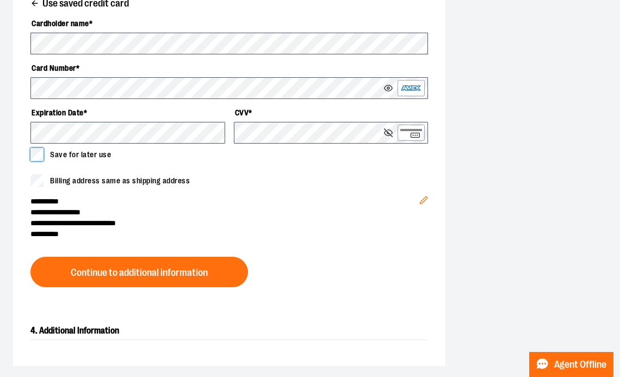
scroll to position [466, 0]
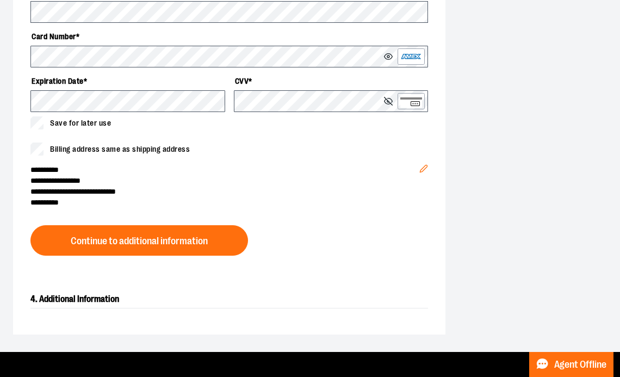
click at [174, 255] on div "**********" at bounding box center [229, 67] width 432 height 412
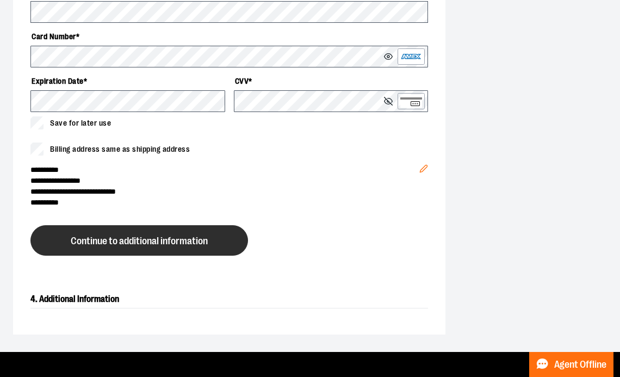
click at [168, 240] on span "Continue to additional information" at bounding box center [139, 241] width 137 height 10
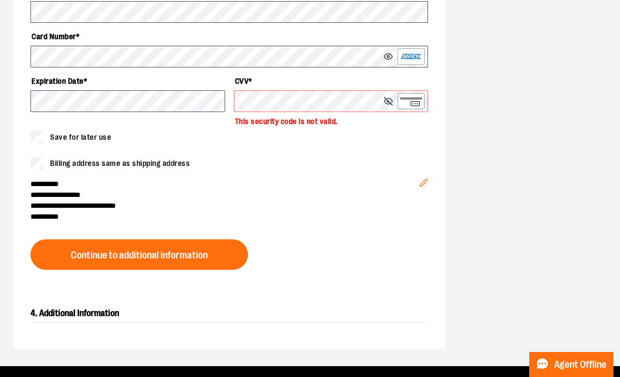
click at [244, 179] on span "**********" at bounding box center [224, 183] width 389 height 11
click at [207, 106] on div "Cardholder name * Card Number * Expiration Date * CVV * This security code is n…" at bounding box center [228, 63] width 397 height 161
click at [394, 254] on div "**********" at bounding box center [229, 74] width 432 height 426
click at [154, 161] on span "Billing address same as shipping address" at bounding box center [120, 163] width 140 height 11
click at [158, 176] on div "**********" at bounding box center [224, 196] width 389 height 52
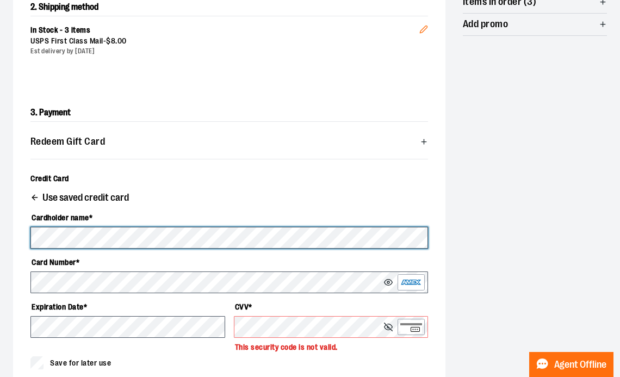
scroll to position [239, 0]
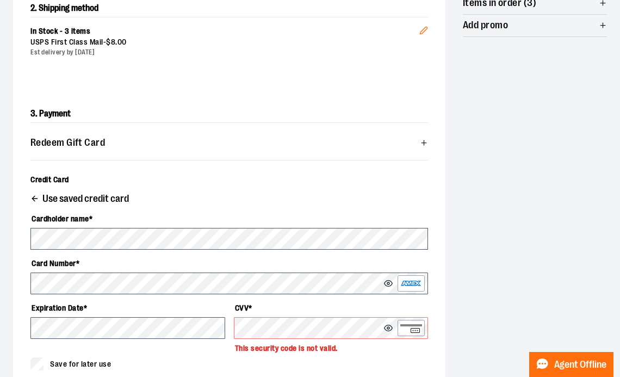
click at [118, 254] on label "Card Number *" at bounding box center [228, 263] width 397 height 18
click at [0, 0] on input "Card number *" at bounding box center [0, 0] width 0 height 0
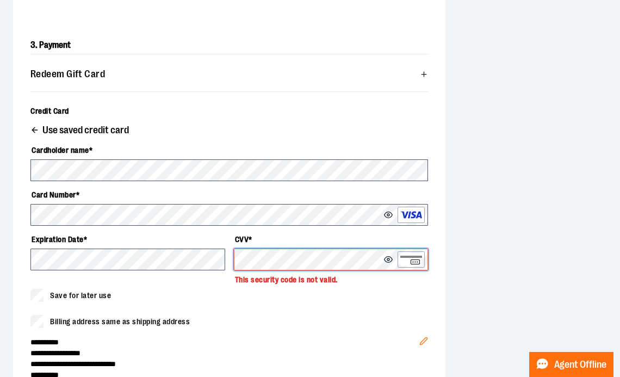
scroll to position [310, 0]
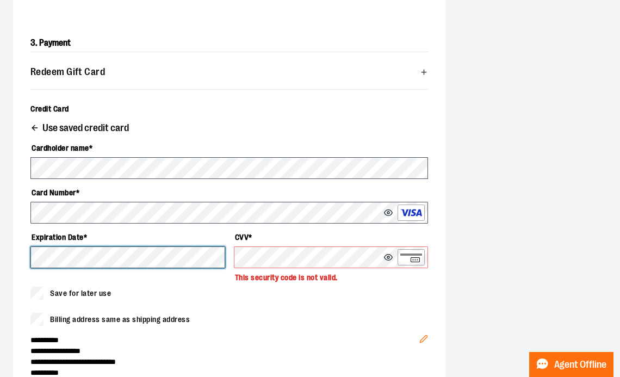
click at [12, 255] on div "**********" at bounding box center [310, 143] width 620 height 757
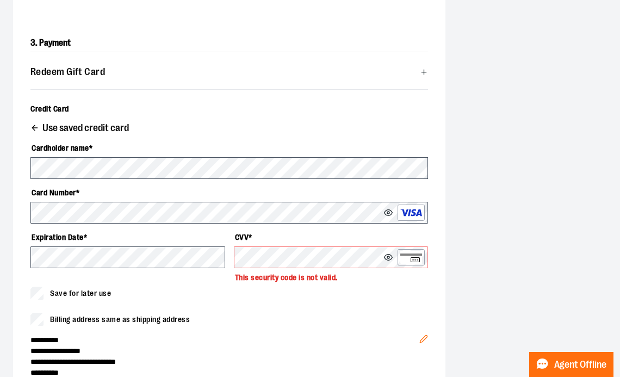
click at [283, 314] on div "Billing address same as shipping address" at bounding box center [228, 318] width 397 height 13
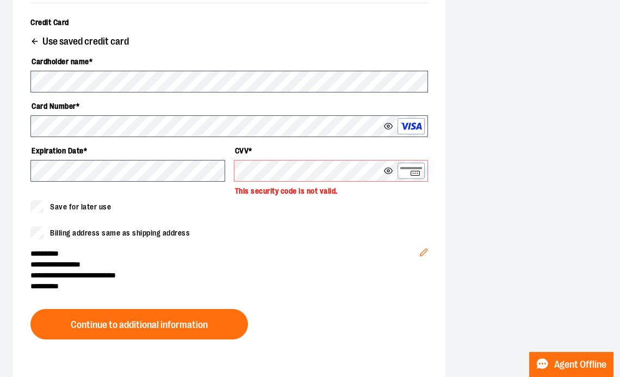
scroll to position [398, 0]
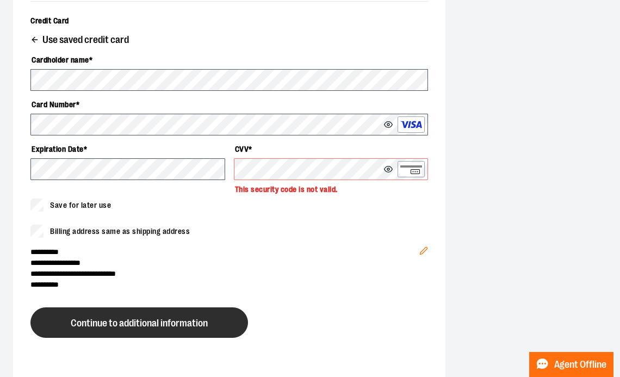
click at [159, 326] on span "Continue to additional information" at bounding box center [139, 323] width 137 height 10
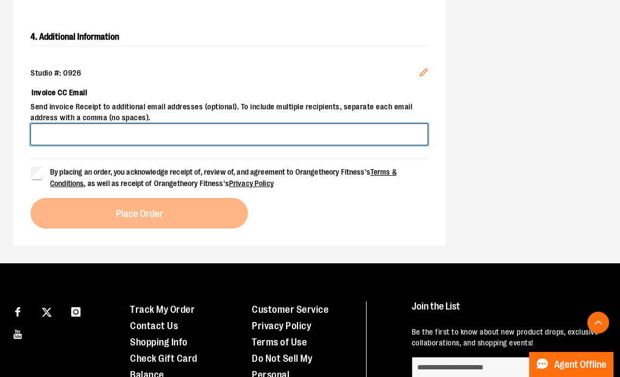
click at [166, 134] on input "Invoice CC Email" at bounding box center [228, 134] width 397 height 22
click at [74, 135] on input "**********" at bounding box center [228, 134] width 397 height 22
type input "**********"
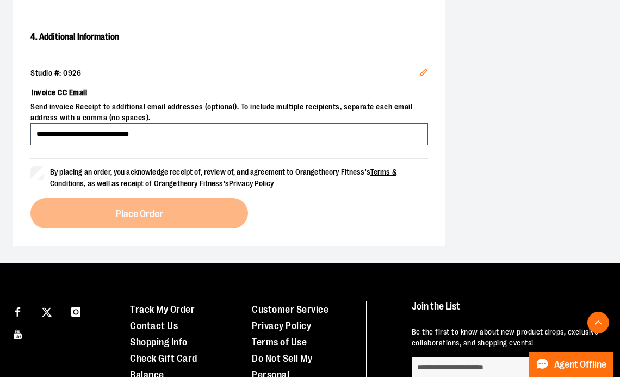
click at [405, 191] on div "By placing an order, you acknowledge receipt of, review of, and agreement to Or…" at bounding box center [228, 193] width 397 height 70
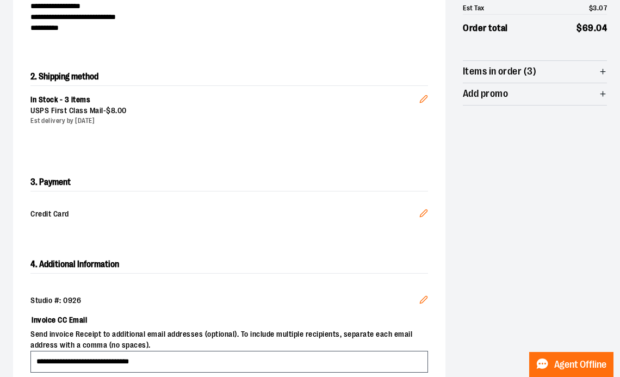
scroll to position [0, 0]
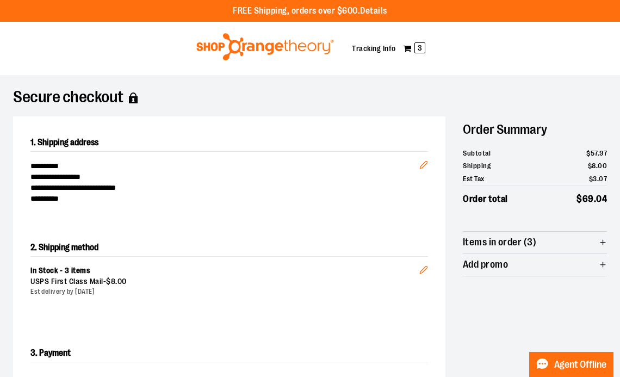
click at [609, 242] on div "**********" at bounding box center [310, 368] width 620 height 586
click at [598, 243] on icon "button" at bounding box center [602, 242] width 8 height 8
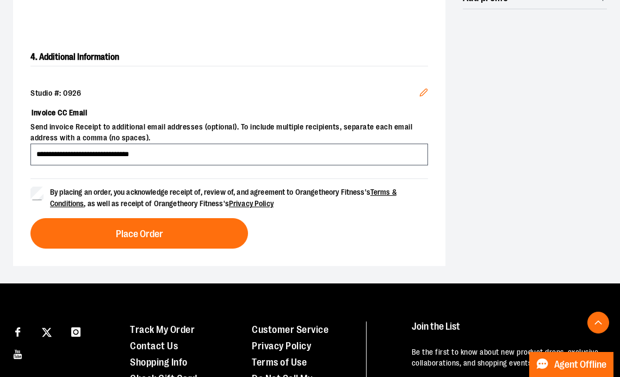
scroll to position [637, 0]
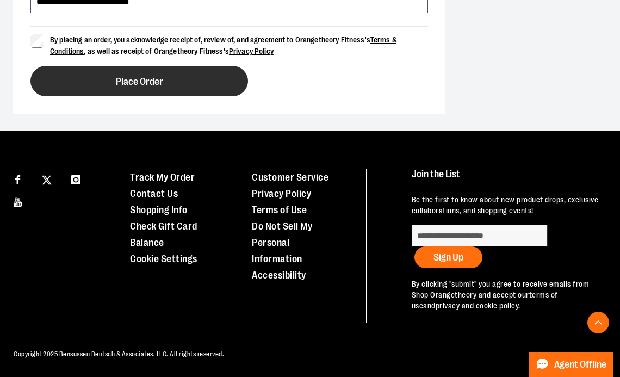
click at [170, 74] on button "Place Order" at bounding box center [138, 81] width 217 height 30
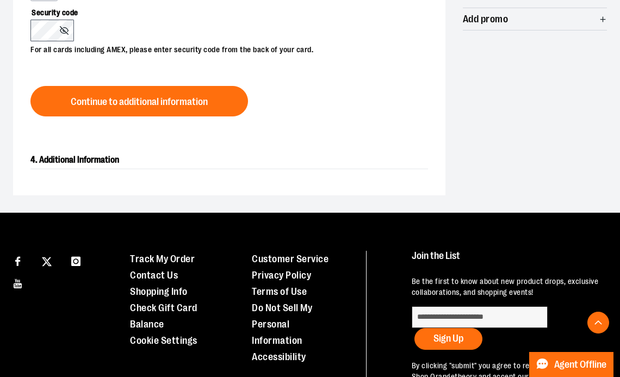
scroll to position [204, 0]
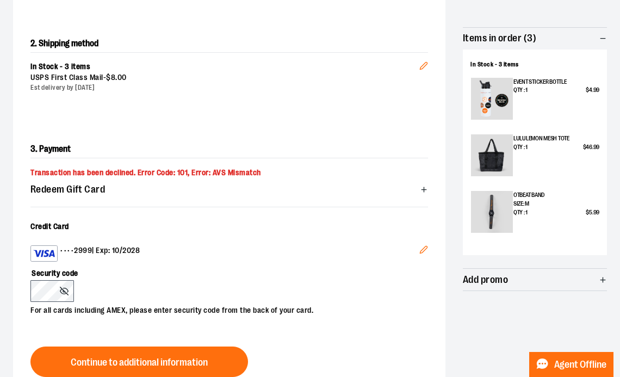
click at [175, 284] on div "Security code For all cards including AMEX, please enter security code from the…" at bounding box center [223, 288] width 386 height 54
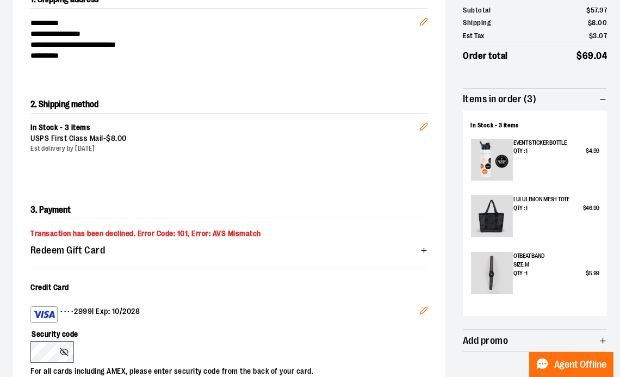
scroll to position [179, 0]
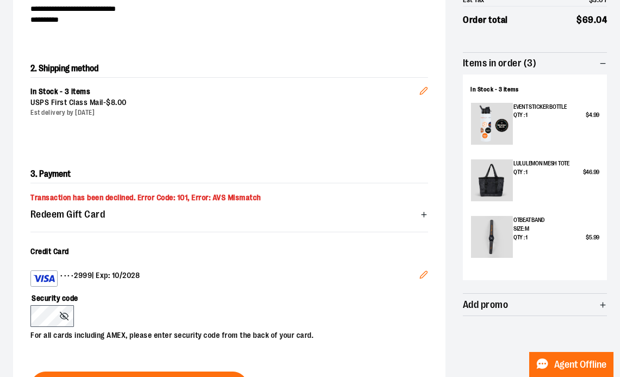
click at [424, 273] on icon "Edit" at bounding box center [423, 274] width 9 height 9
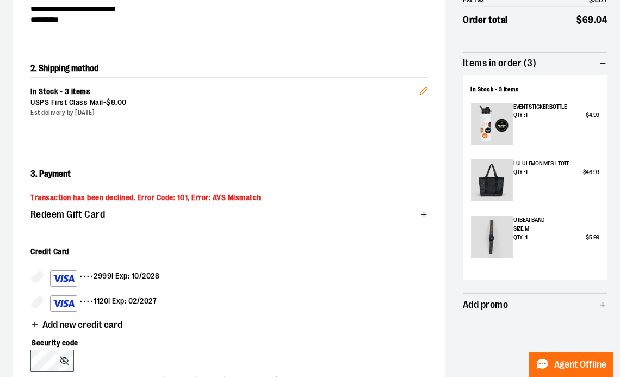
click at [65, 327] on span "Add new credit card" at bounding box center [82, 325] width 80 height 10
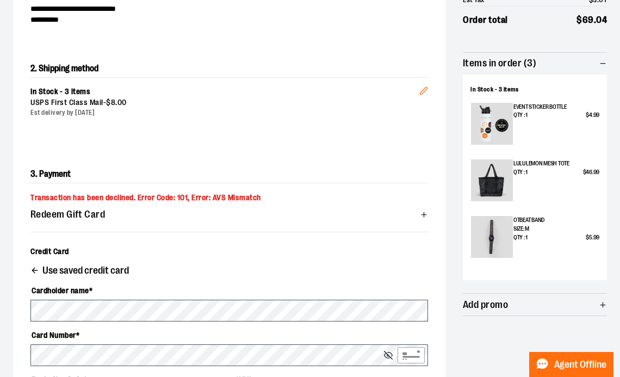
click at [197, 286] on label "Cardholder name *" at bounding box center [228, 290] width 397 height 18
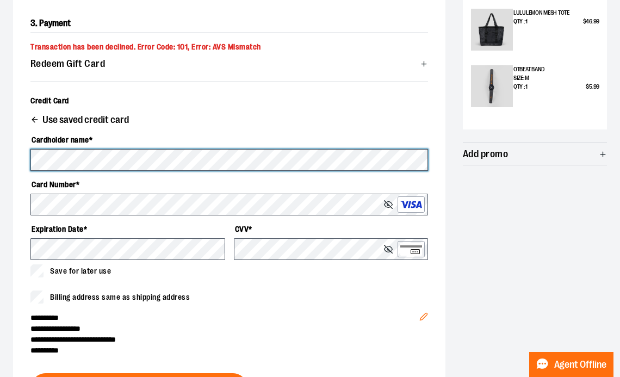
scroll to position [336, 0]
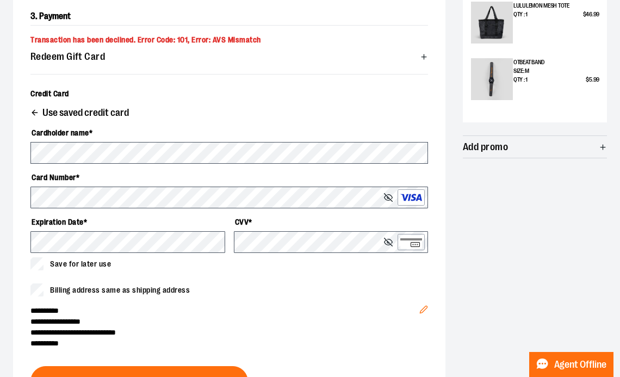
click at [425, 310] on icon "Edit" at bounding box center [423, 309] width 9 height 9
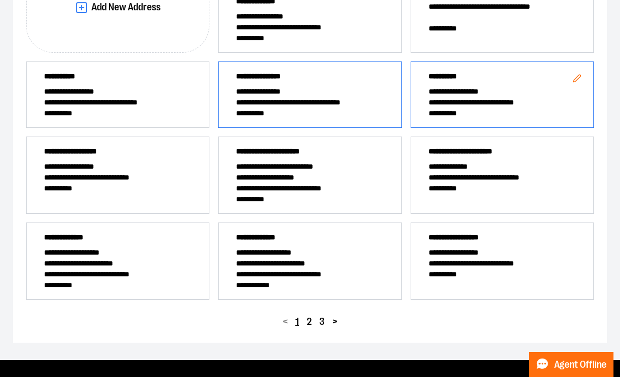
scroll to position [227, 0]
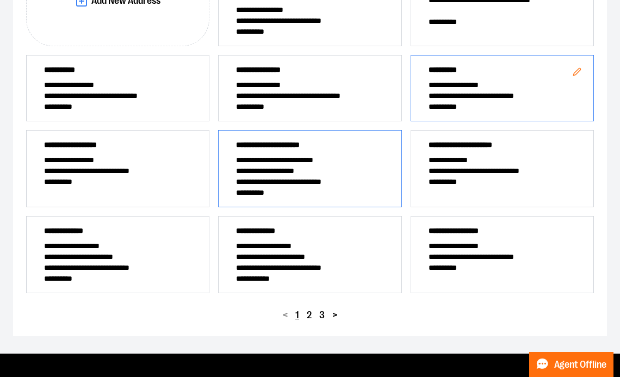
click at [303, 187] on span "**********" at bounding box center [309, 192] width 147 height 11
click at [310, 315] on span "2" at bounding box center [309, 315] width 5 height 10
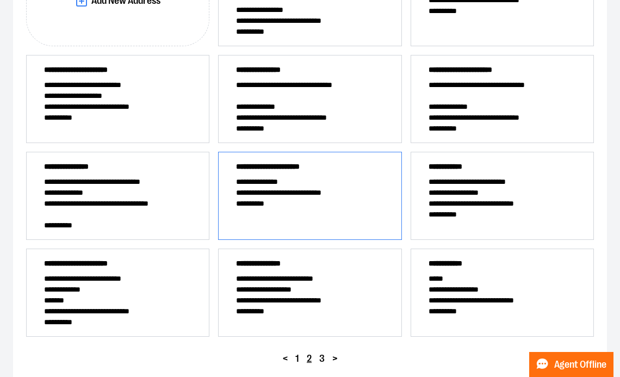
click at [321, 207] on span "**********" at bounding box center [309, 203] width 147 height 11
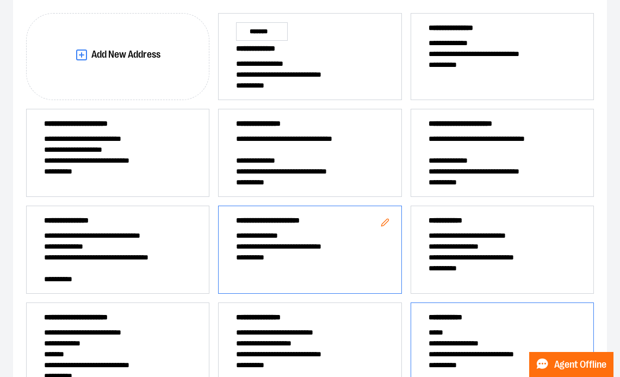
scroll to position [0, 0]
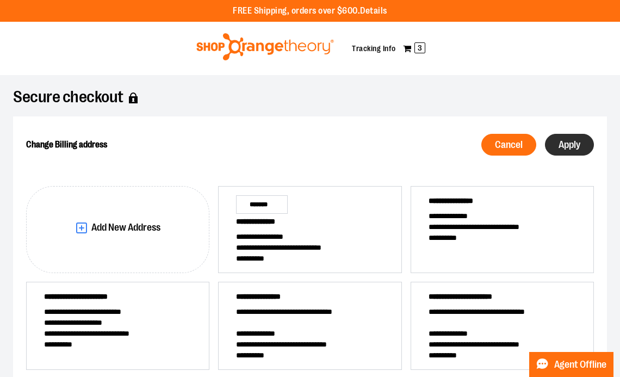
click at [570, 134] on button "Apply" at bounding box center [569, 145] width 49 height 22
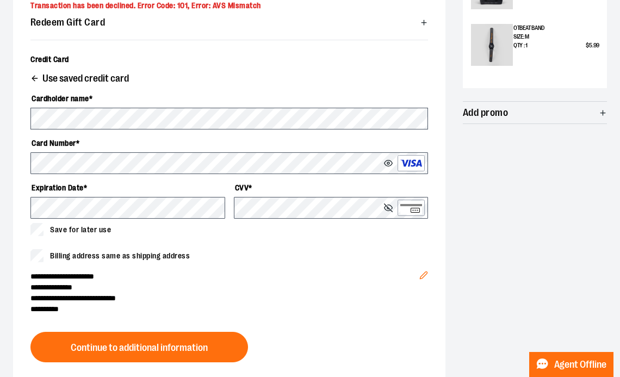
scroll to position [370, 0]
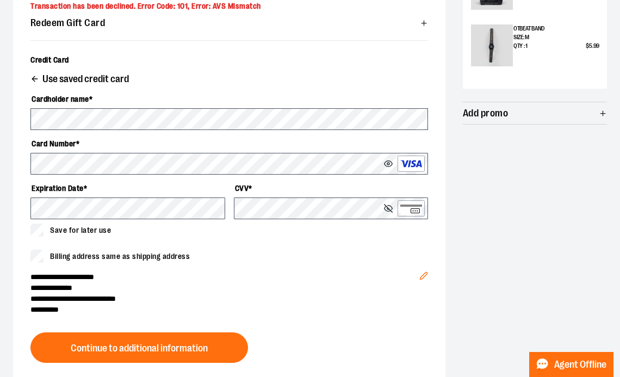
click at [423, 277] on icon "Edit" at bounding box center [423, 275] width 9 height 9
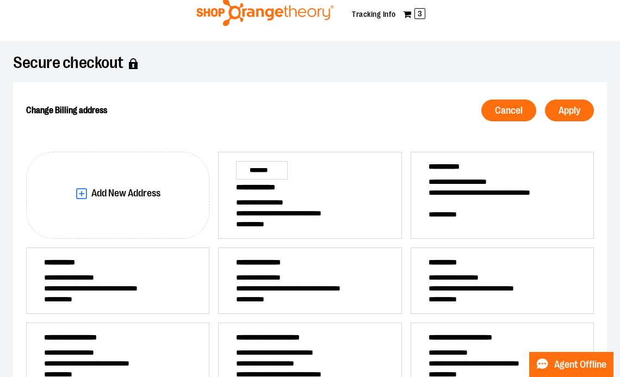
scroll to position [28, 0]
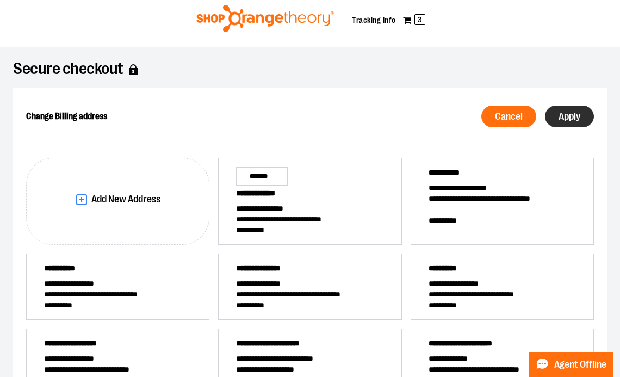
click at [570, 126] on button "Apply" at bounding box center [569, 116] width 49 height 22
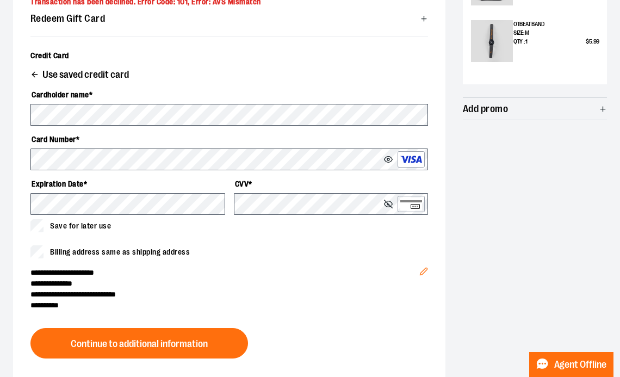
scroll to position [370, 0]
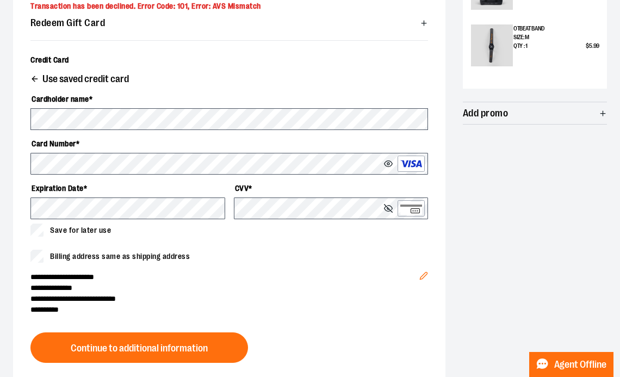
click at [427, 274] on button "Edit" at bounding box center [423, 273] width 26 height 38
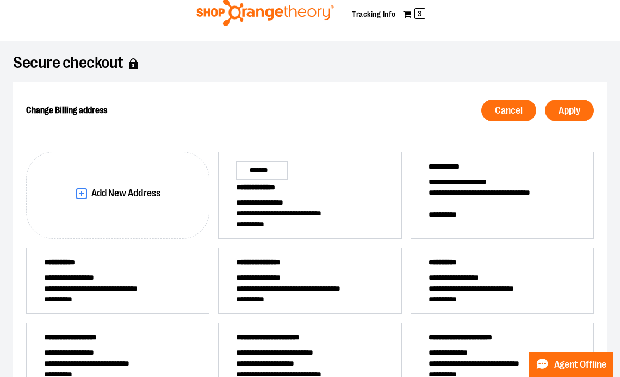
scroll to position [28, 0]
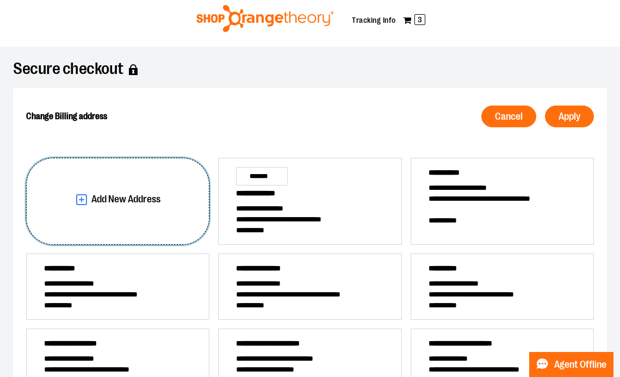
click at [154, 187] on button "Add New Address" at bounding box center [117, 201] width 183 height 87
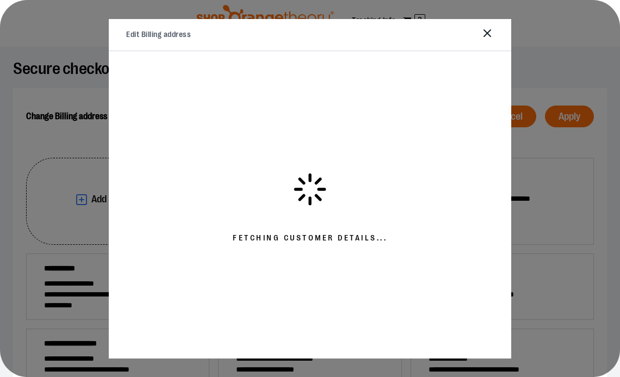
select select "**"
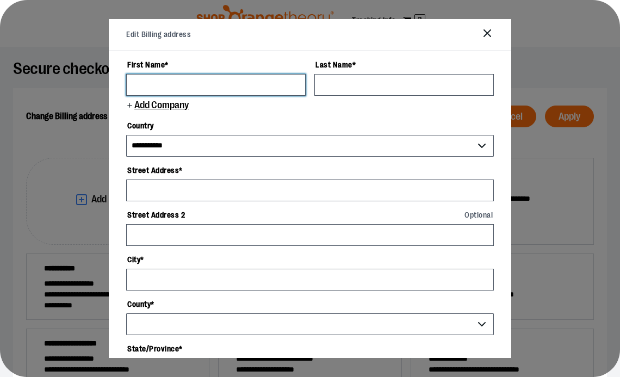
click at [214, 92] on input "First Name *" at bounding box center [215, 85] width 179 height 22
type input "********"
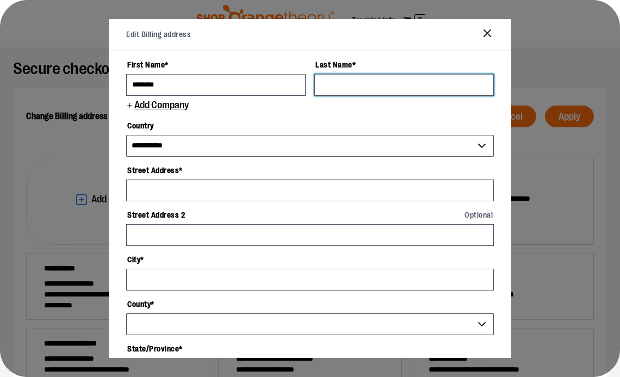
type input "**********"
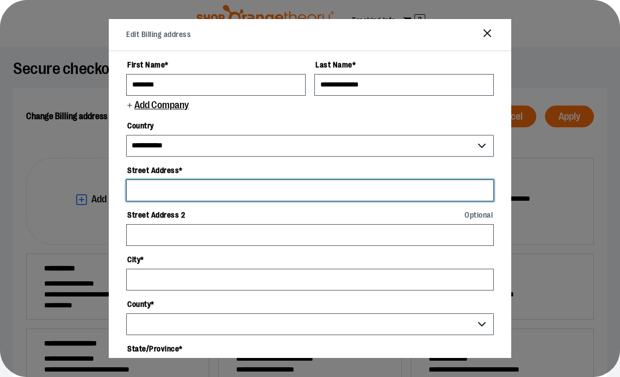
type input "**********"
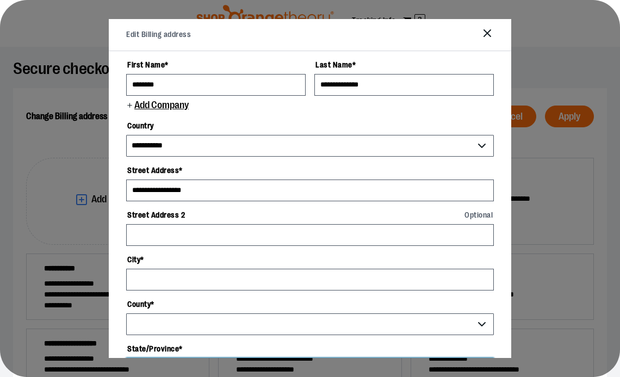
select select "**"
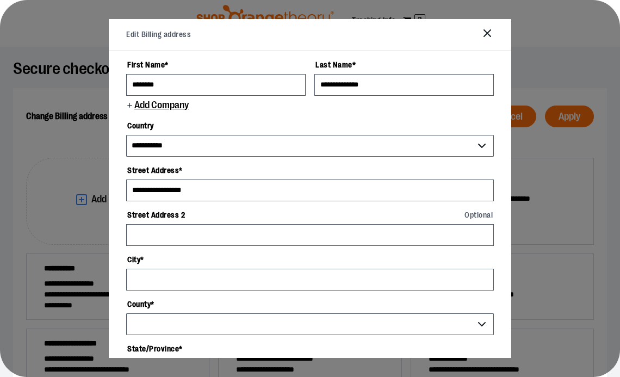
type input "*****"
type input "**********"
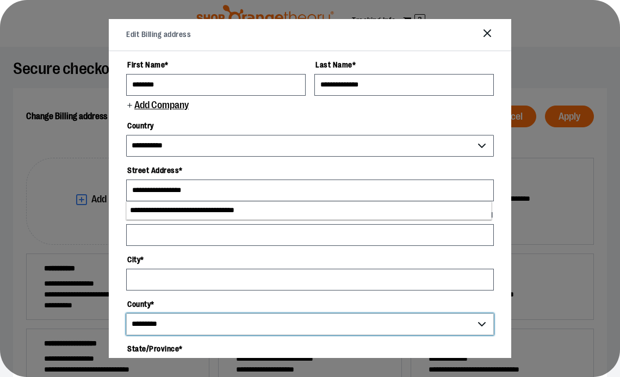
select select "*******"
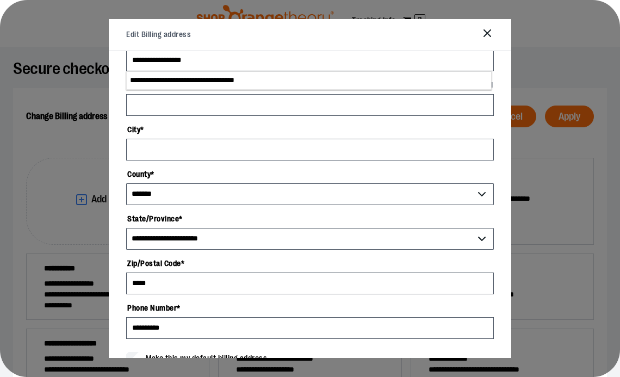
scroll to position [148, 0]
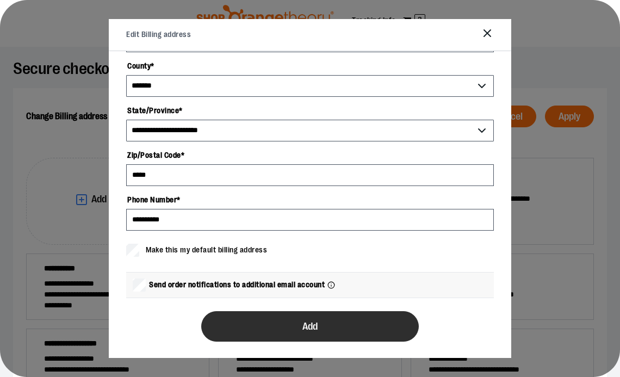
click at [297, 328] on button "Add" at bounding box center [309, 326] width 217 height 30
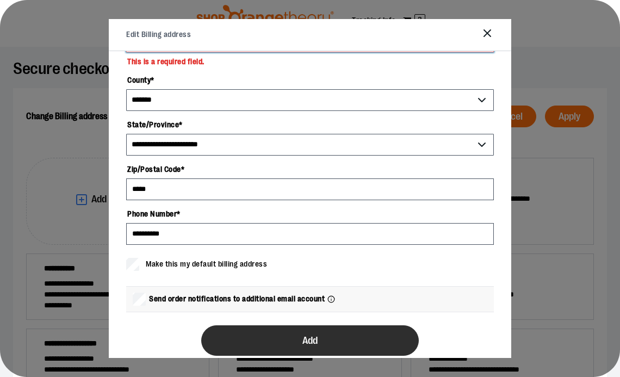
scroll to position [217, 0]
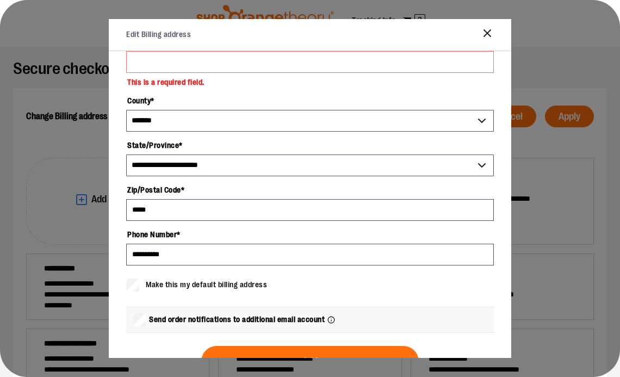
click at [230, 96] on label "County *" at bounding box center [309, 100] width 367 height 18
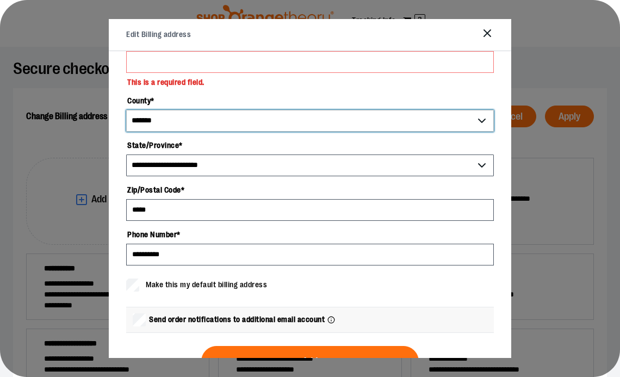
click at [230, 110] on select "**********" at bounding box center [309, 121] width 367 height 22
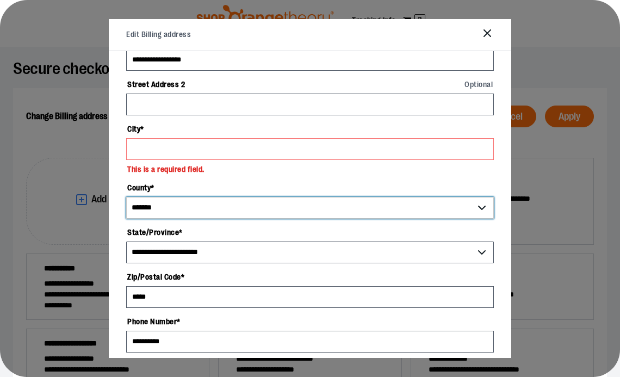
scroll to position [132, 0]
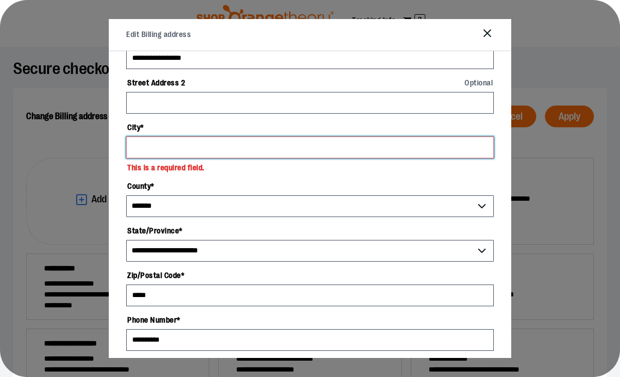
click at [220, 147] on input "City *" at bounding box center [309, 147] width 367 height 22
type input "*"
type input "*******"
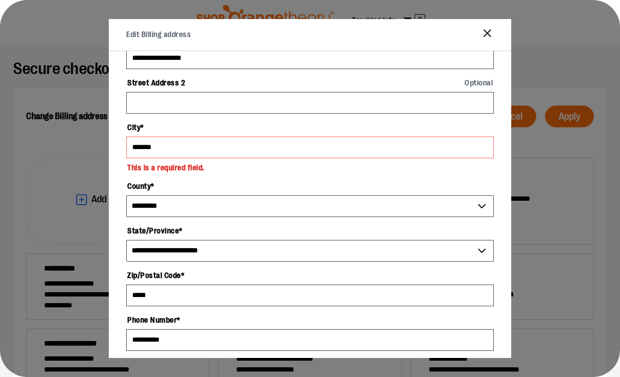
click at [244, 193] on label "County *" at bounding box center [309, 186] width 367 height 18
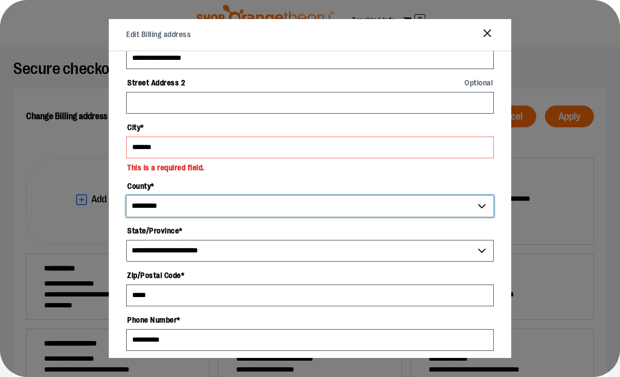
click at [244, 195] on select "**********" at bounding box center [309, 206] width 367 height 22
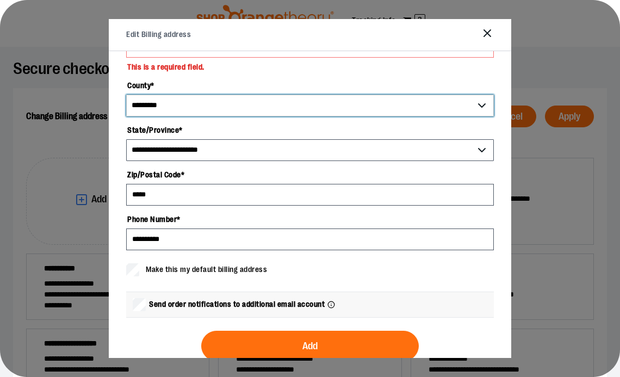
scroll to position [252, 0]
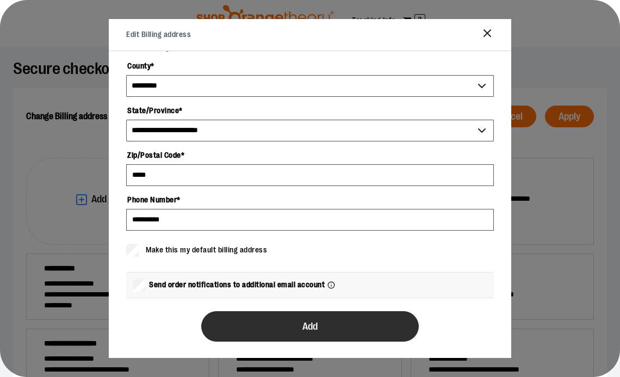
click at [346, 328] on button "Add" at bounding box center [309, 326] width 217 height 30
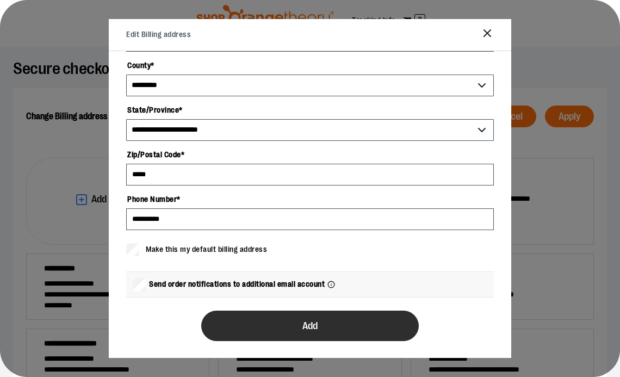
scroll to position [238, 0]
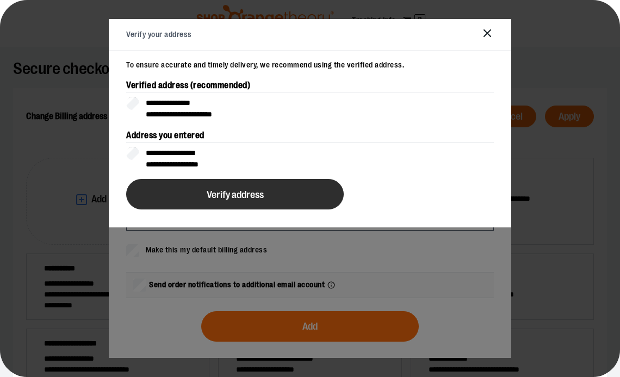
click at [286, 192] on button "Verify address" at bounding box center [234, 194] width 217 height 30
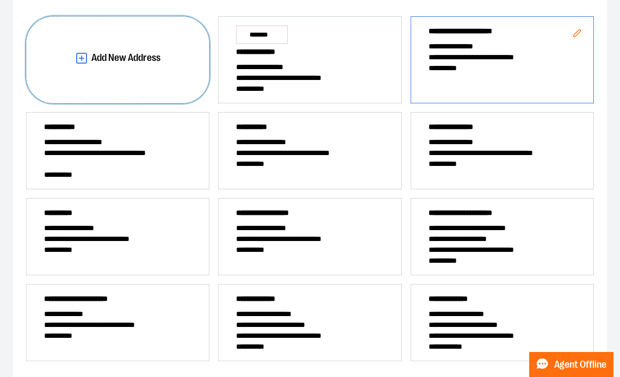
scroll to position [109, 0]
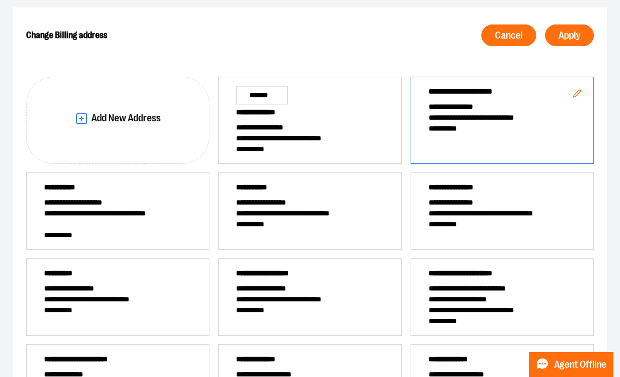
click at [548, 112] on span "**********" at bounding box center [501, 117] width 147 height 11
click at [573, 28] on button "Apply" at bounding box center [569, 35] width 49 height 22
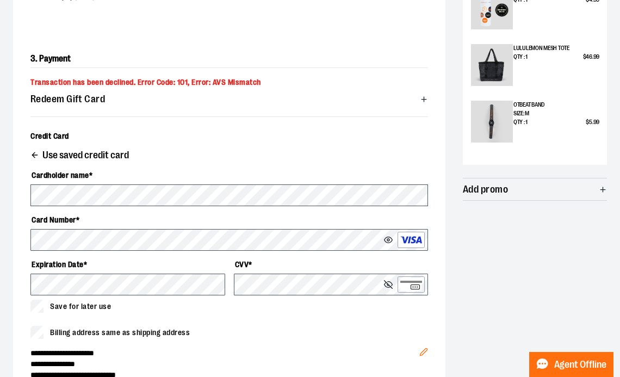
scroll to position [295, 0]
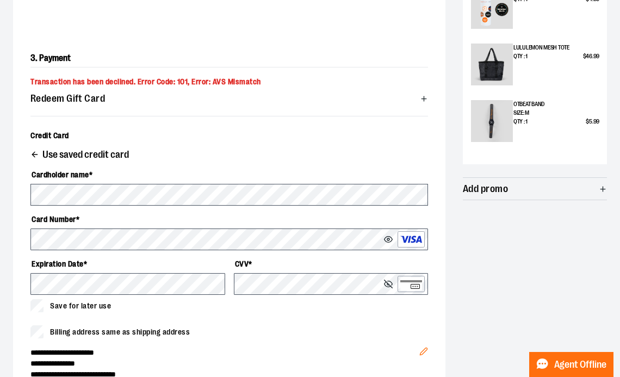
click at [270, 332] on div "Billing address same as shipping address" at bounding box center [228, 331] width 397 height 13
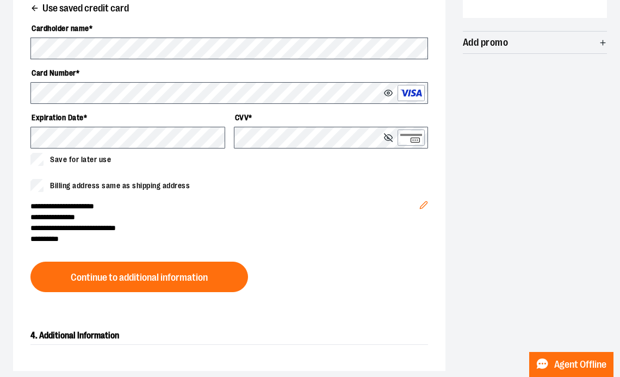
scroll to position [454, 0]
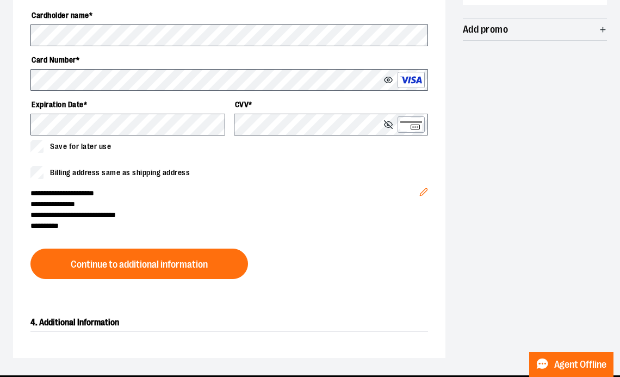
click at [233, 286] on div "**********" at bounding box center [229, 84] width 432 height 423
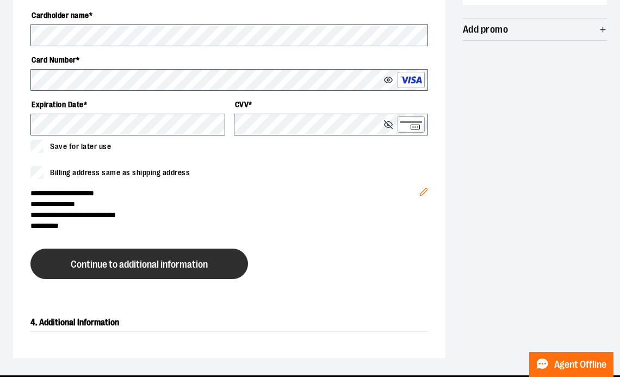
click at [229, 276] on button "Continue to additional information" at bounding box center [138, 263] width 217 height 30
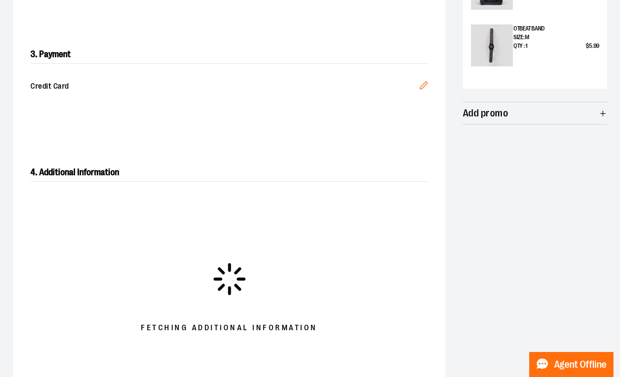
scroll to position [433, 0]
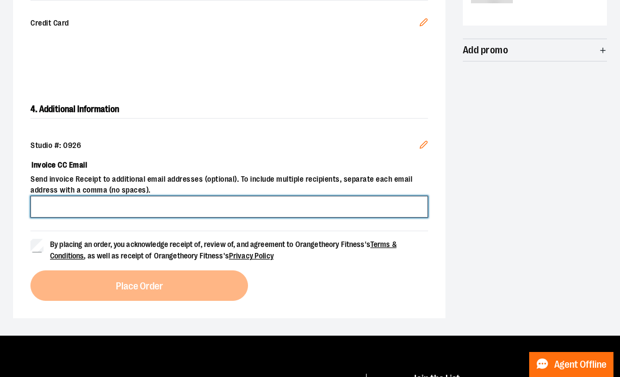
click at [214, 202] on input "Invoice CC Email" at bounding box center [228, 207] width 397 height 22
type input "**********"
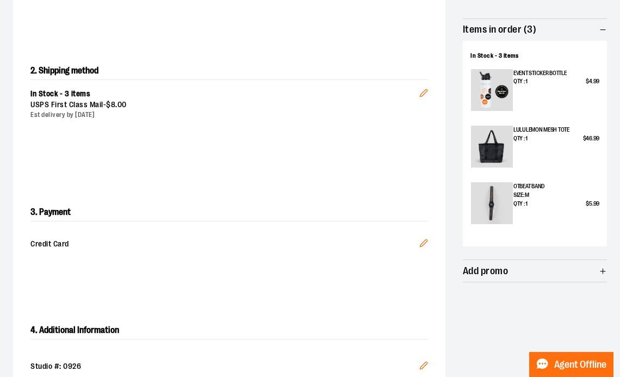
scroll to position [105, 0]
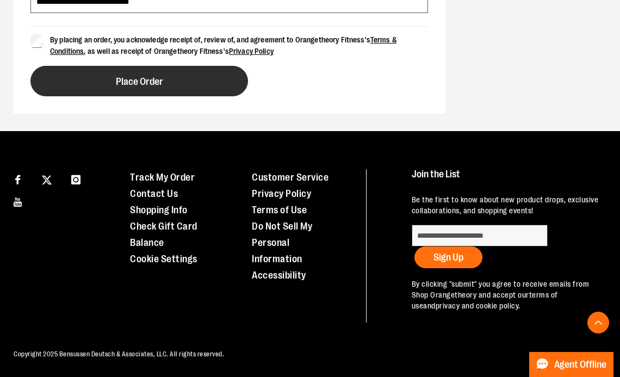
click at [178, 95] on button "Place Order" at bounding box center [138, 81] width 217 height 30
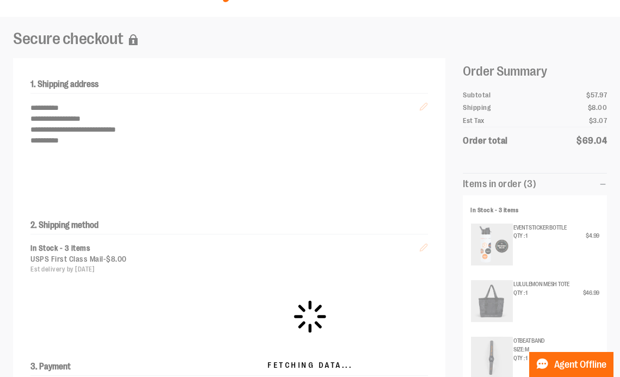
scroll to position [0, 0]
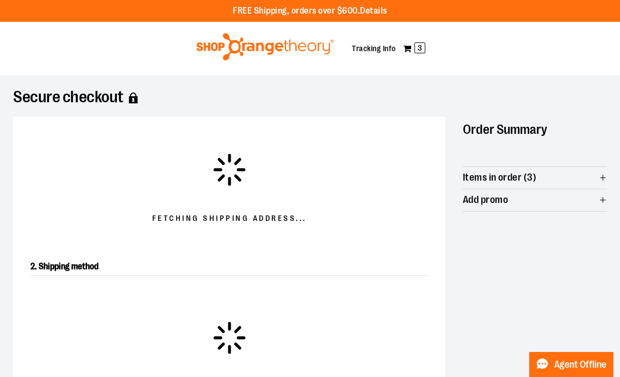
scroll to position [8, 0]
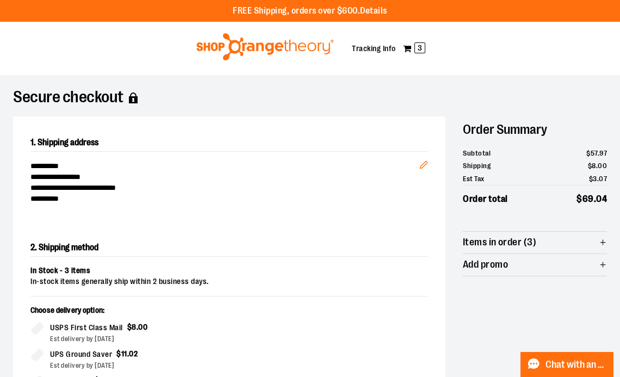
click at [385, 132] on div "**********" at bounding box center [229, 168] width 432 height 105
